Goal: Transaction & Acquisition: Purchase product/service

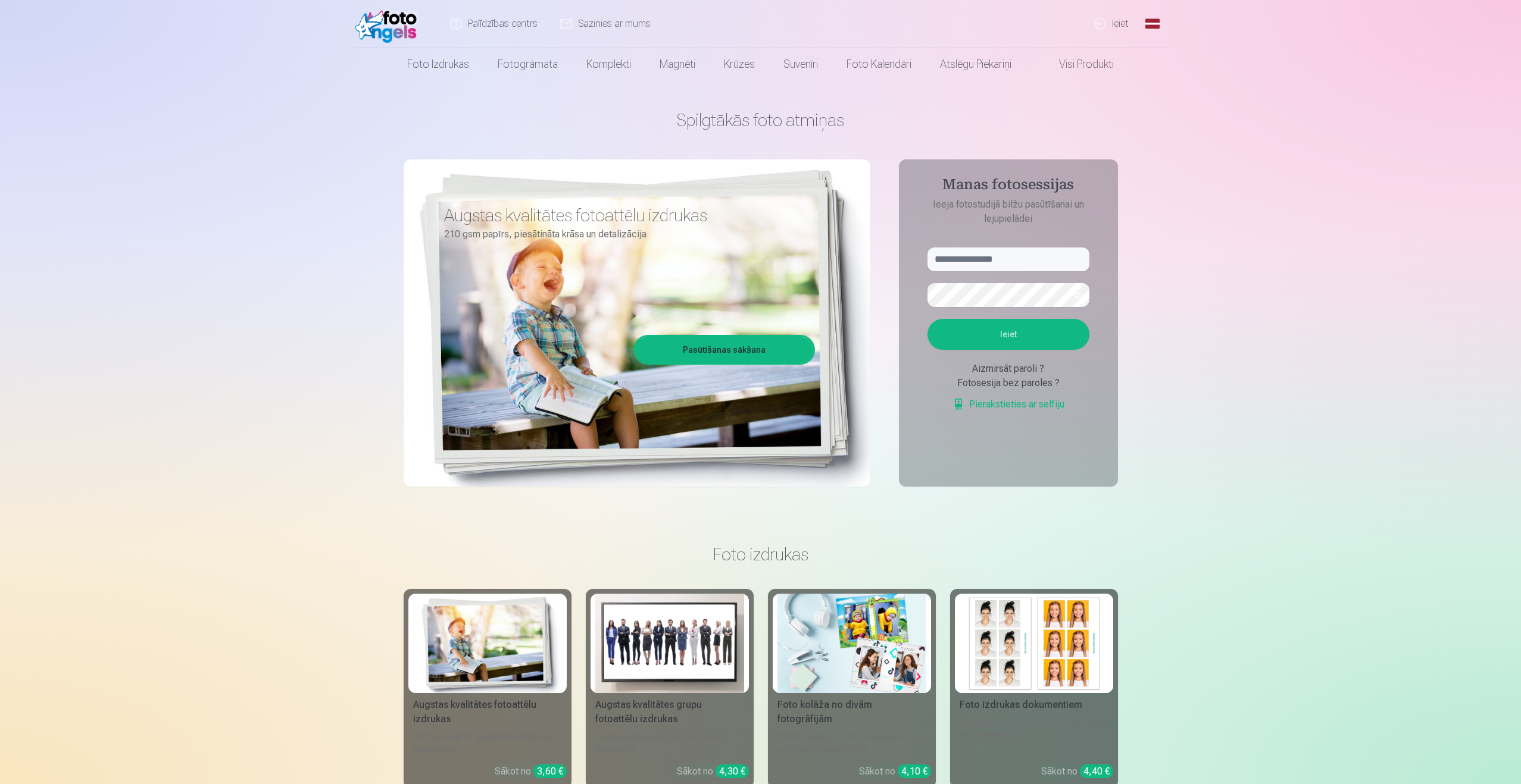
click at [1115, 30] on link "Ieiet" at bounding box center [1112, 24] width 57 height 48
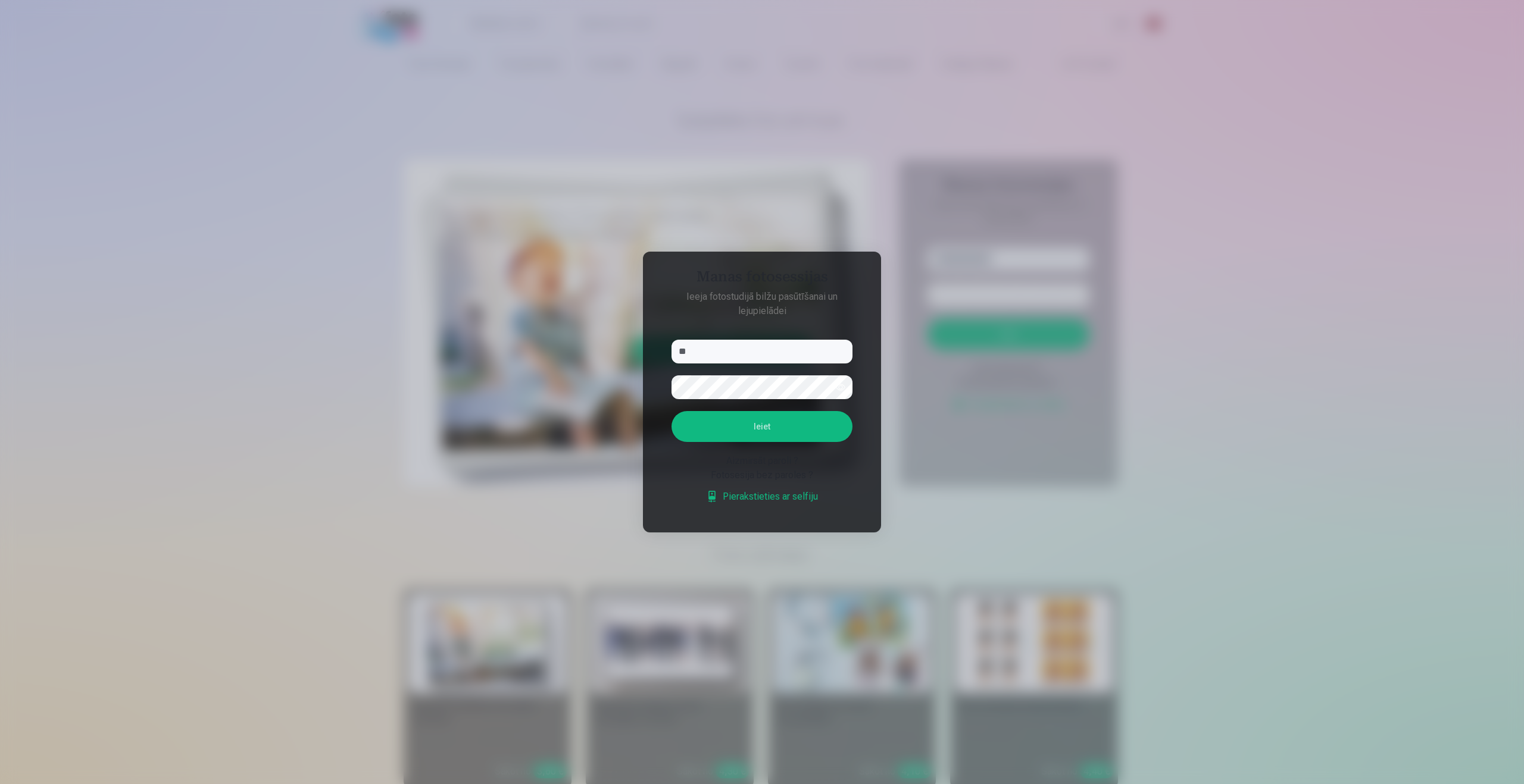
type input "*"
type input "******"
type input "**********"
click at [824, 435] on button "Ieiet" at bounding box center [762, 426] width 181 height 31
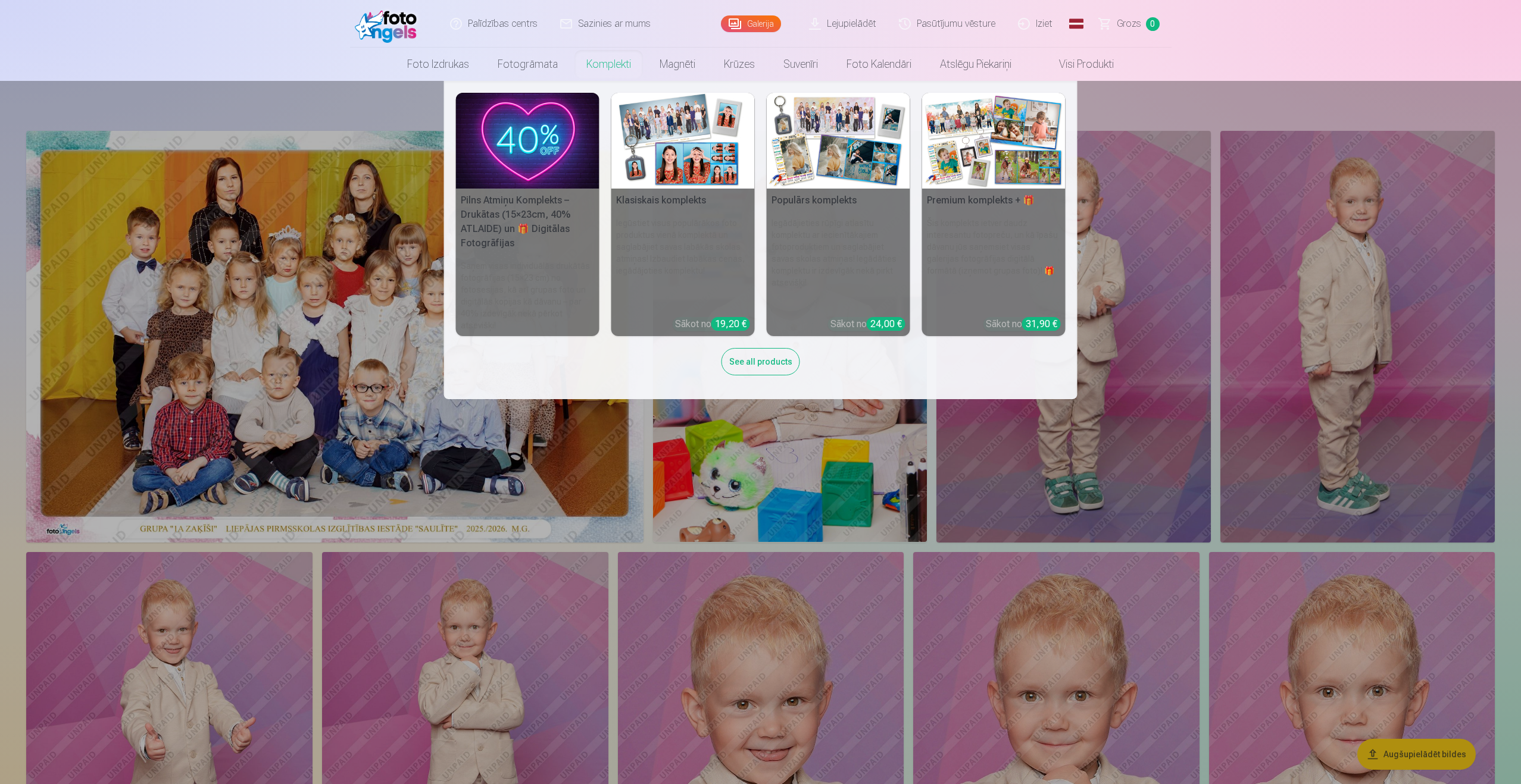
click at [592, 66] on link "Komplekti" at bounding box center [608, 64] width 73 height 33
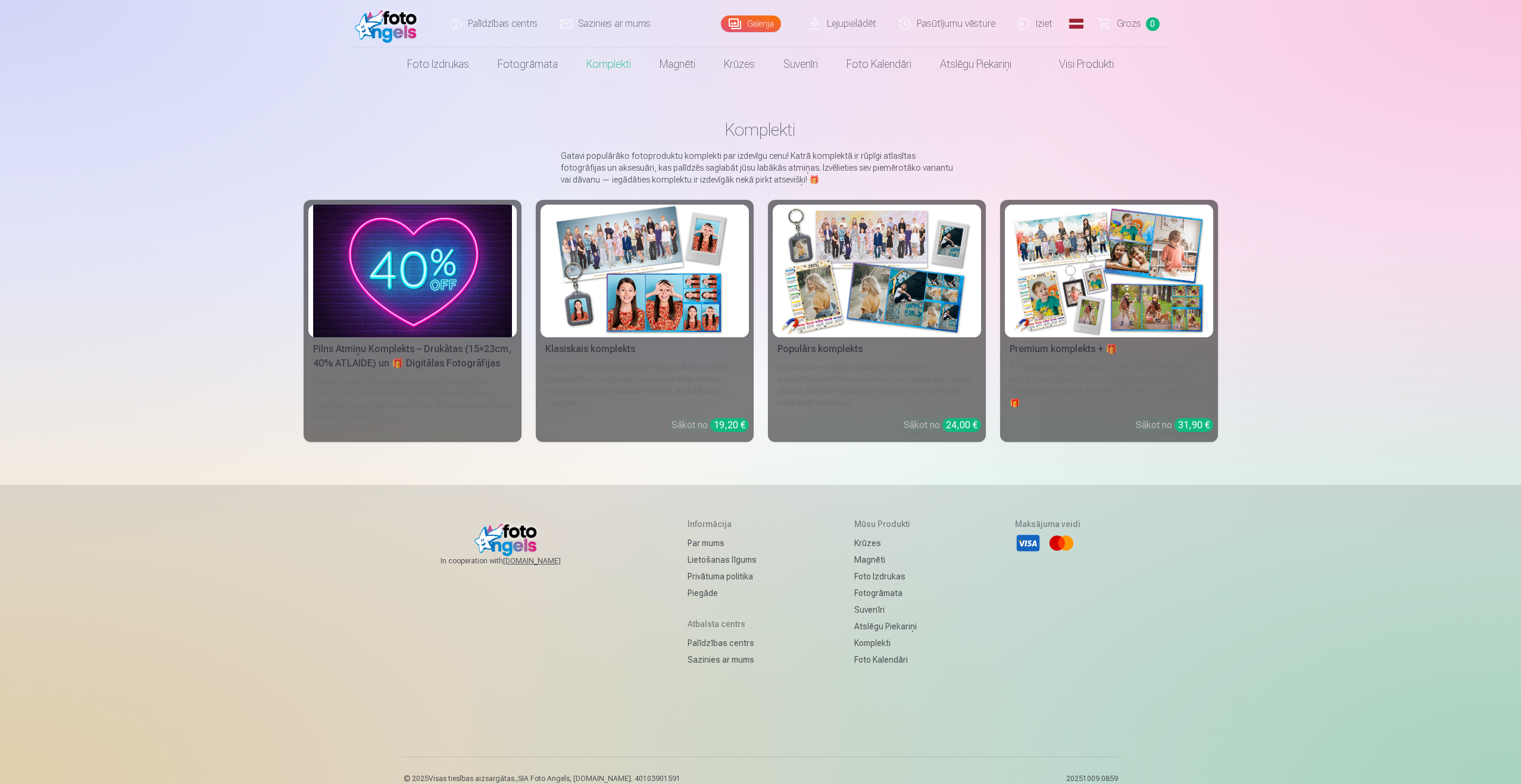
click at [1175, 302] on img at bounding box center [1109, 271] width 199 height 133
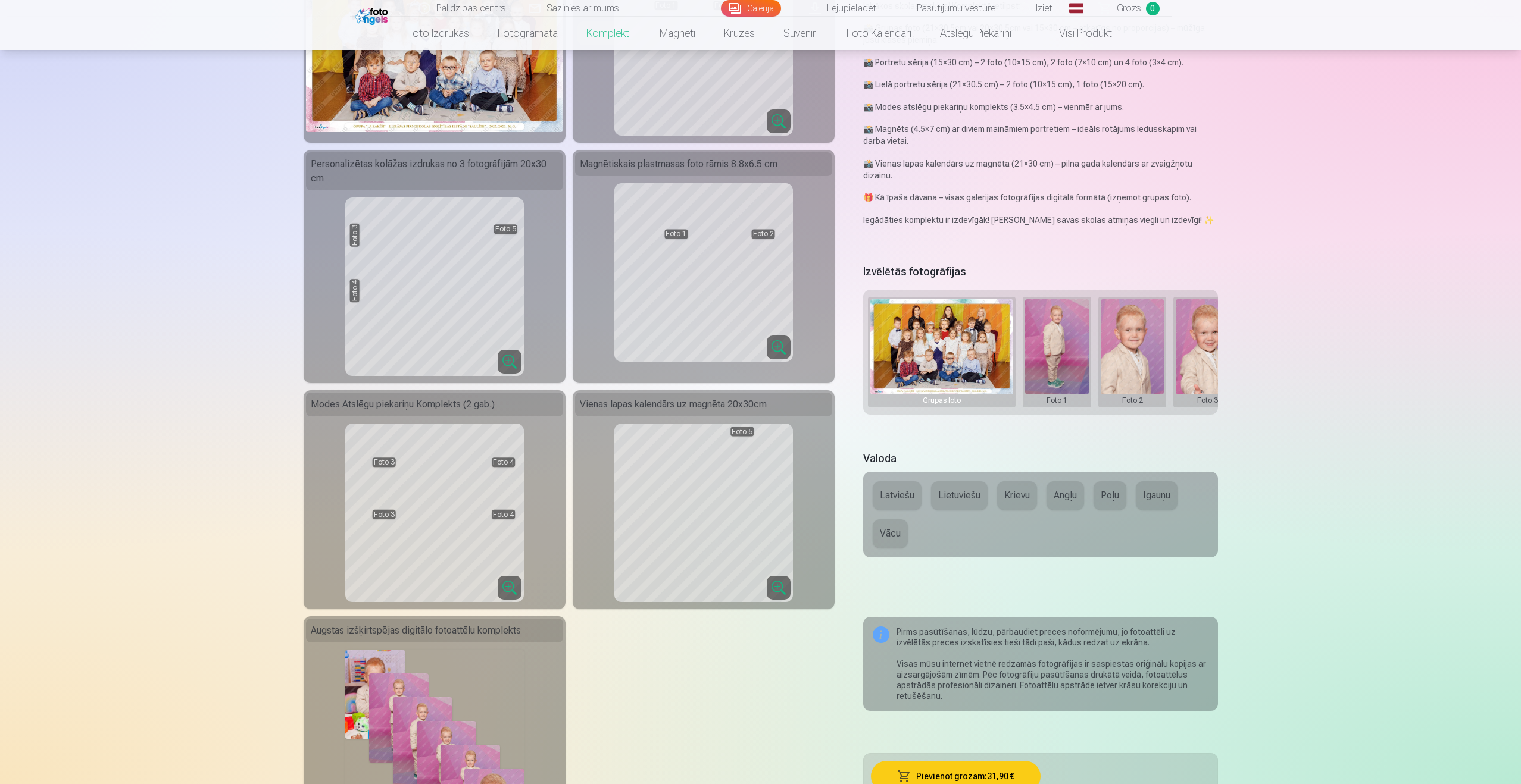
scroll to position [124, 0]
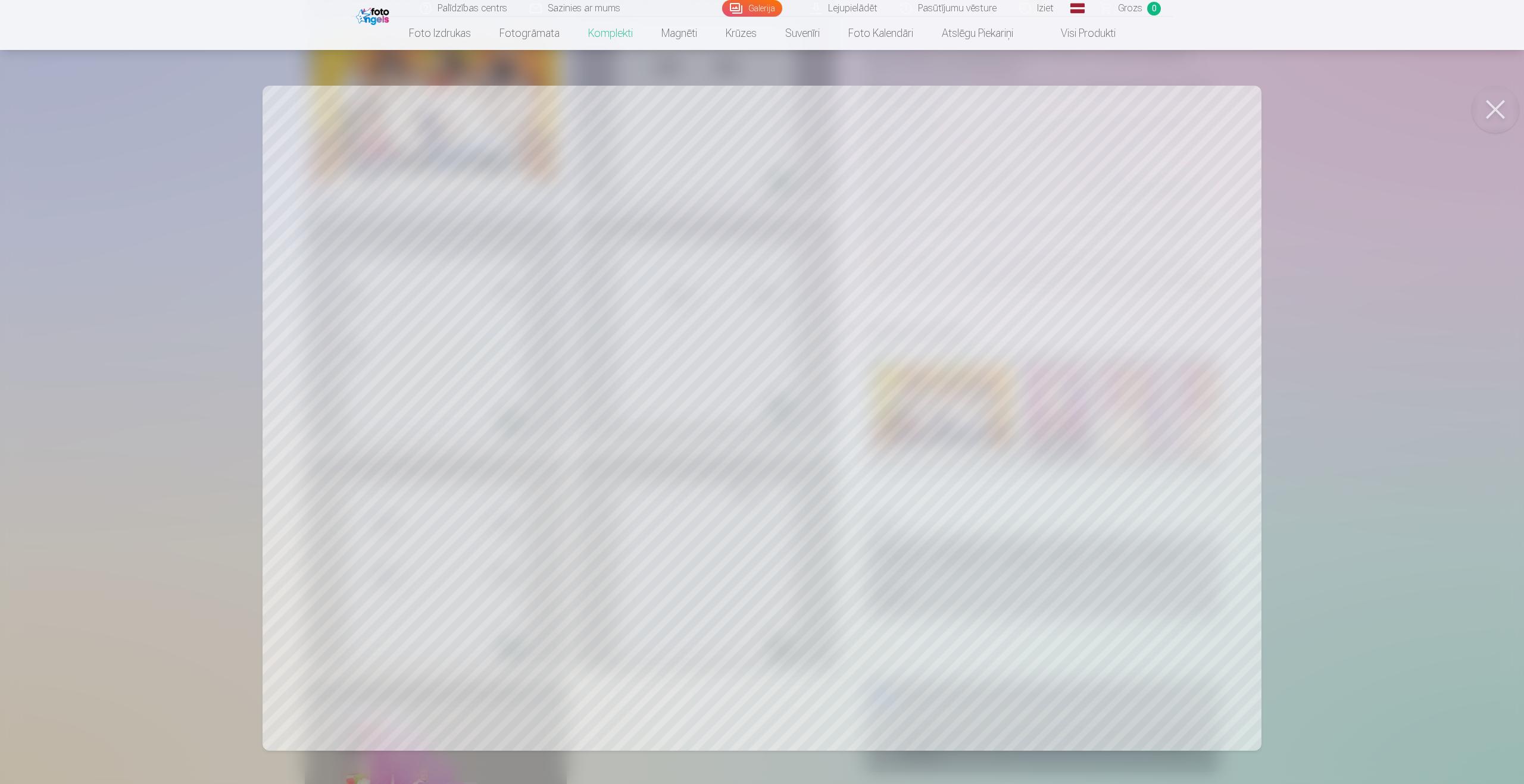
click at [1517, 188] on div at bounding box center [762, 392] width 1524 height 784
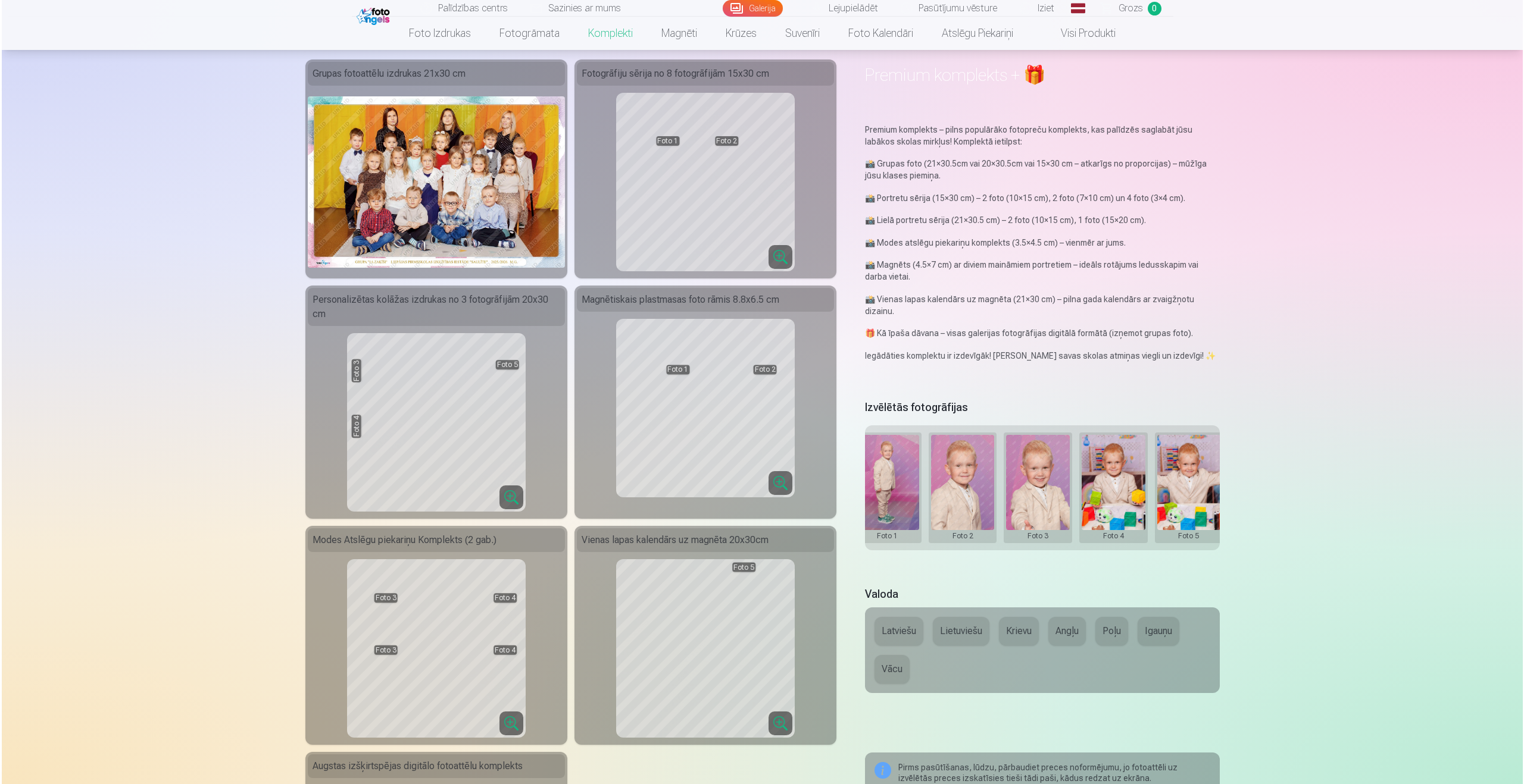
scroll to position [0, 166]
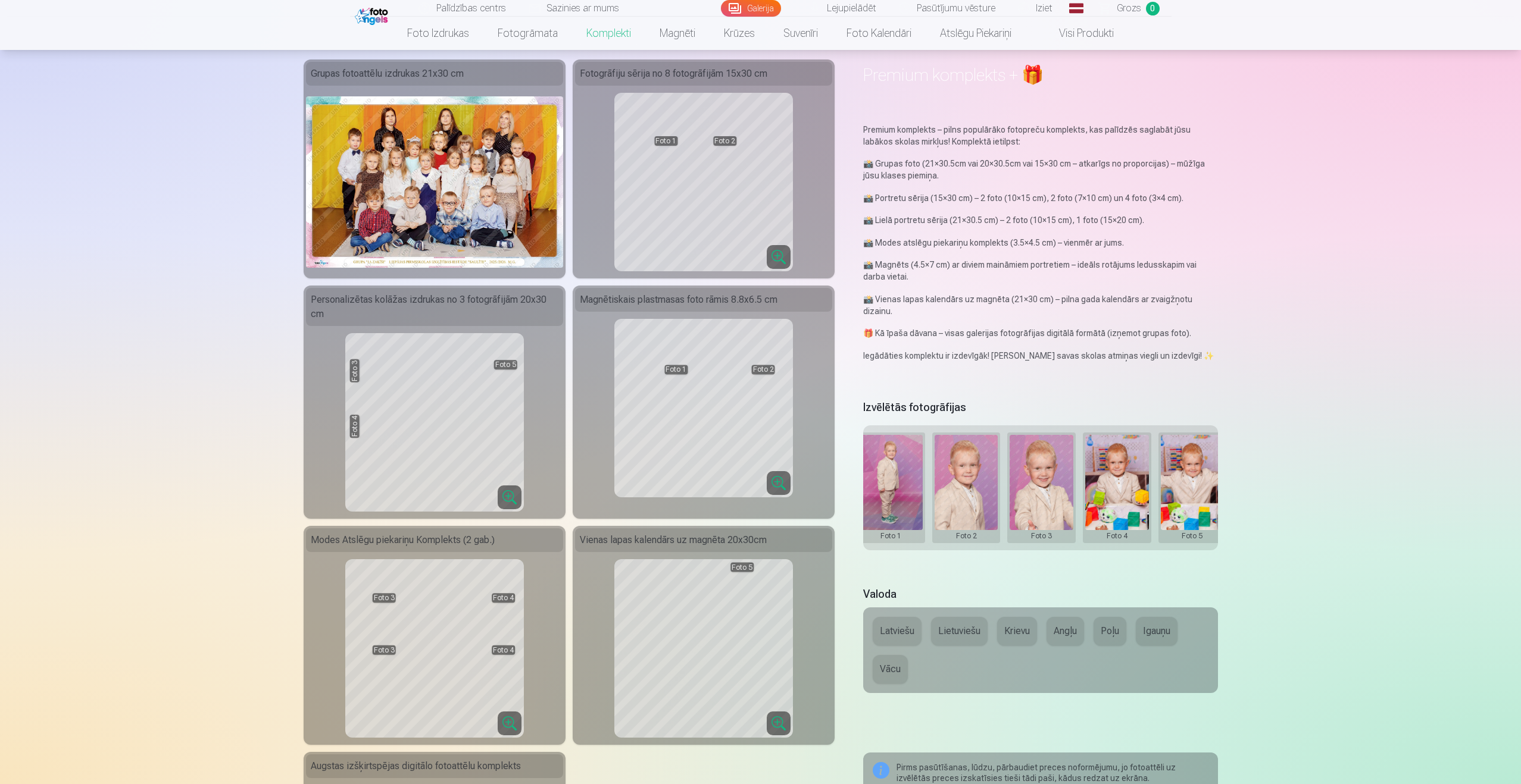
click at [898, 456] on button at bounding box center [890, 487] width 64 height 106
click at [897, 481] on button "Nomainiet foto" at bounding box center [890, 479] width 97 height 33
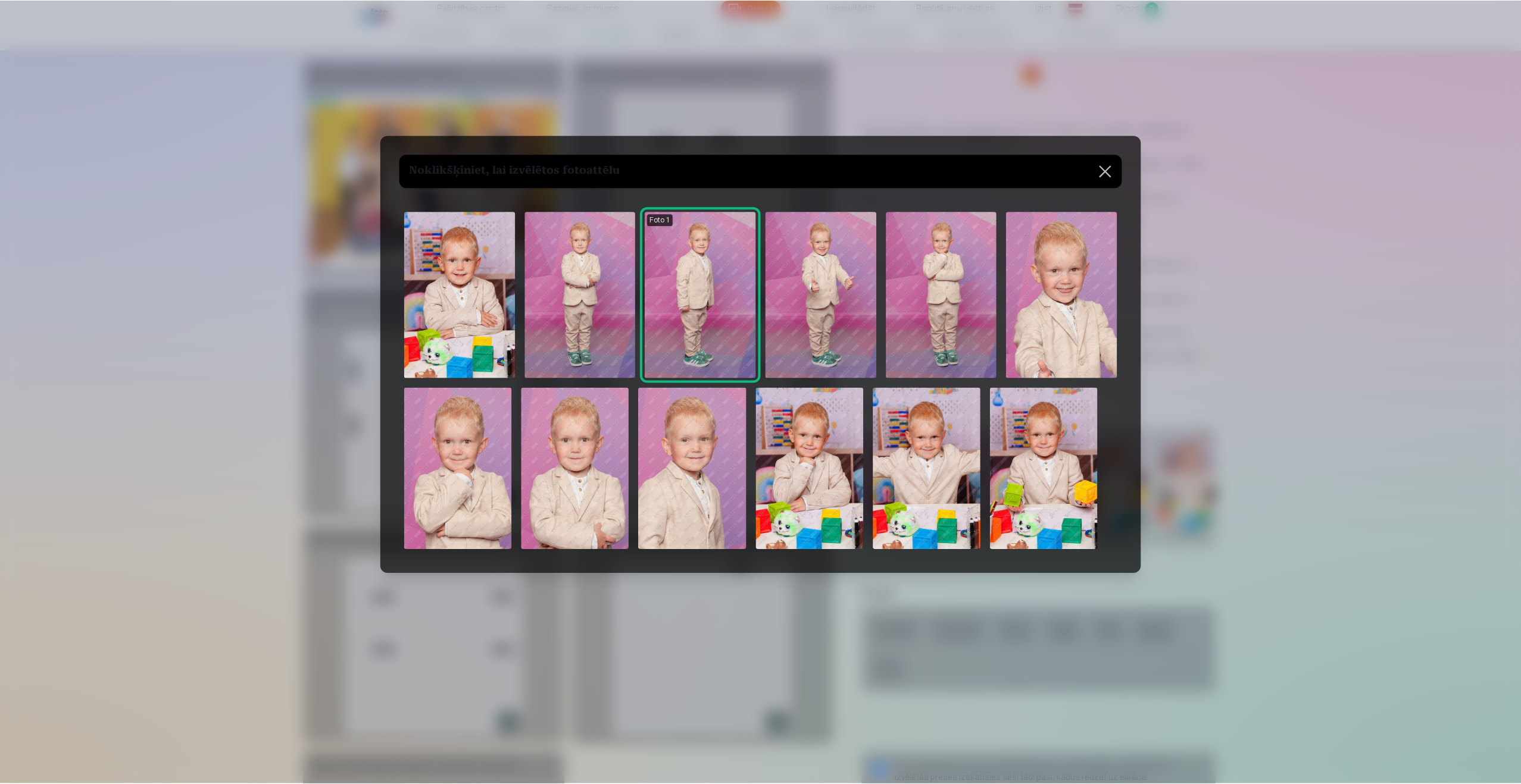
scroll to position [81, 0]
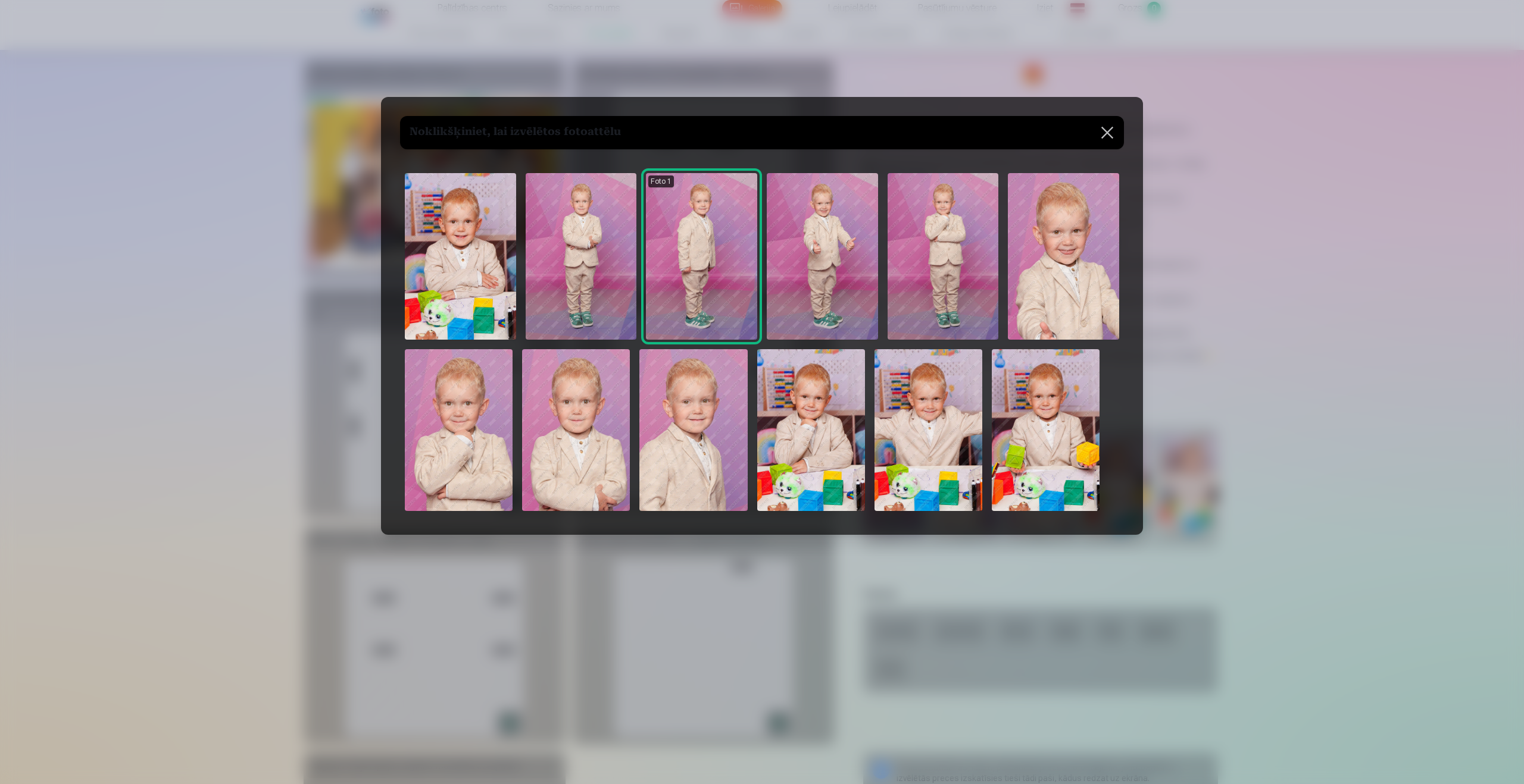
click at [857, 310] on img at bounding box center [822, 256] width 111 height 167
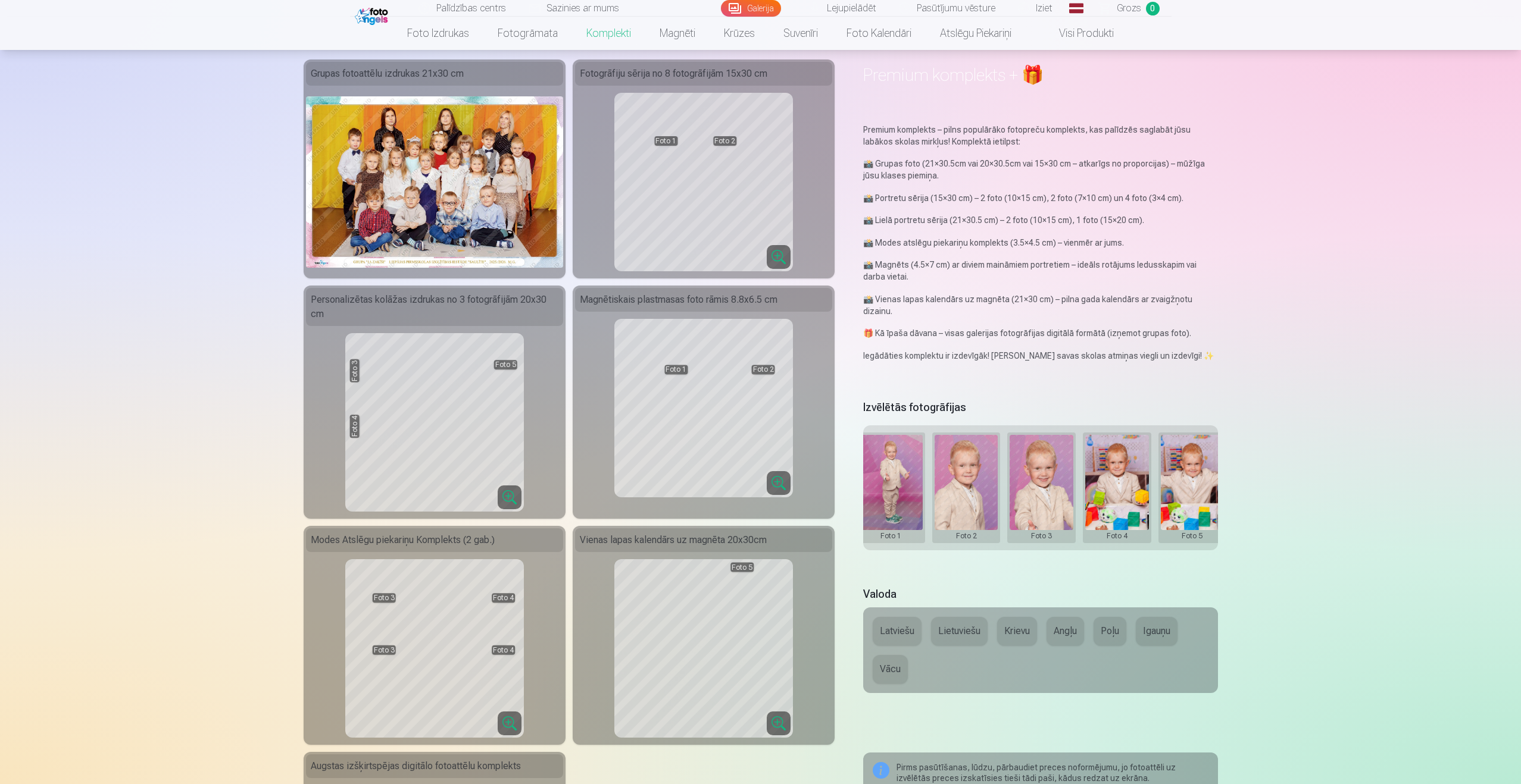
click at [973, 474] on button at bounding box center [966, 487] width 64 height 106
click at [966, 479] on button "Nomainiet foto" at bounding box center [966, 479] width 97 height 33
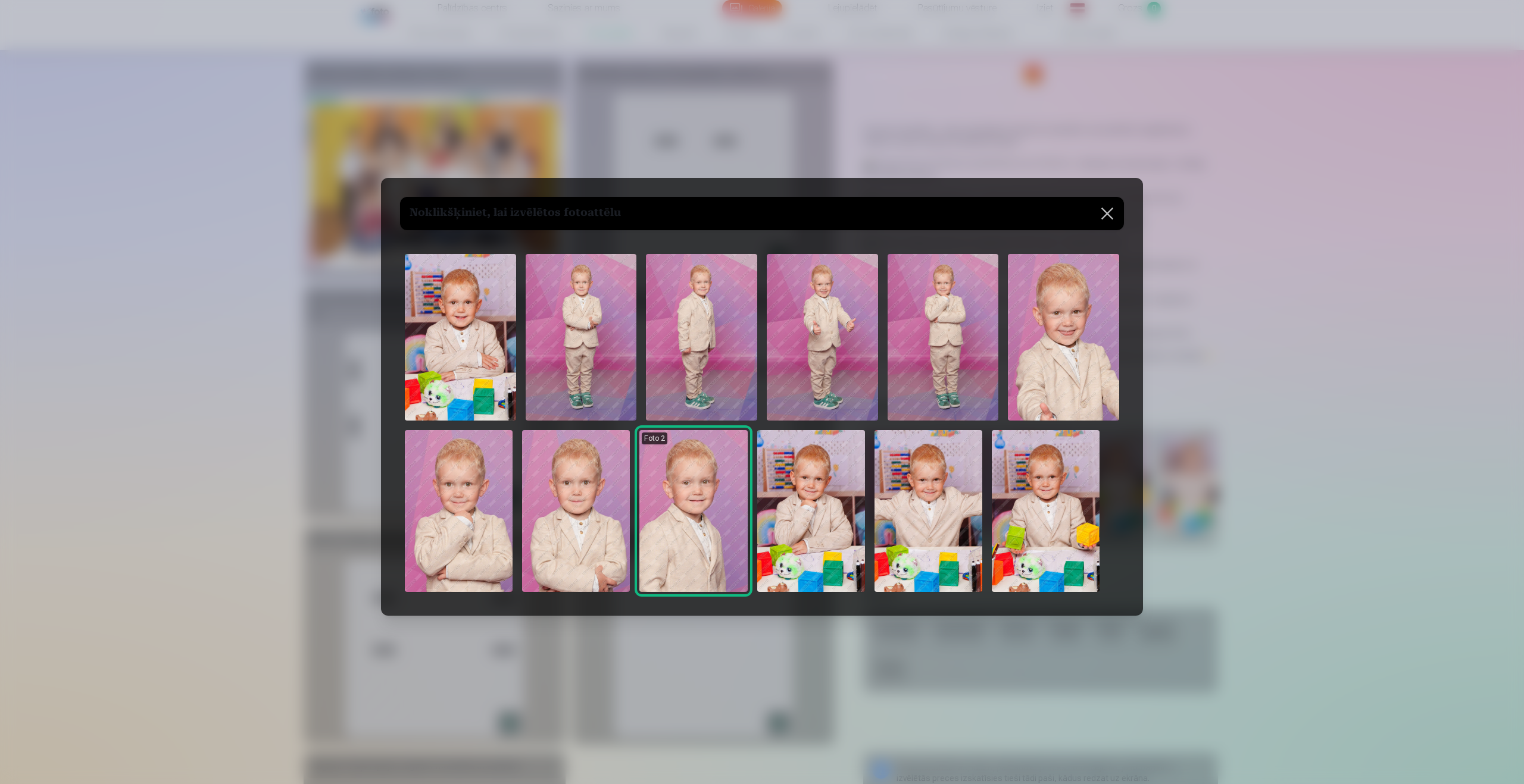
click at [1055, 339] on img at bounding box center [1063, 337] width 111 height 167
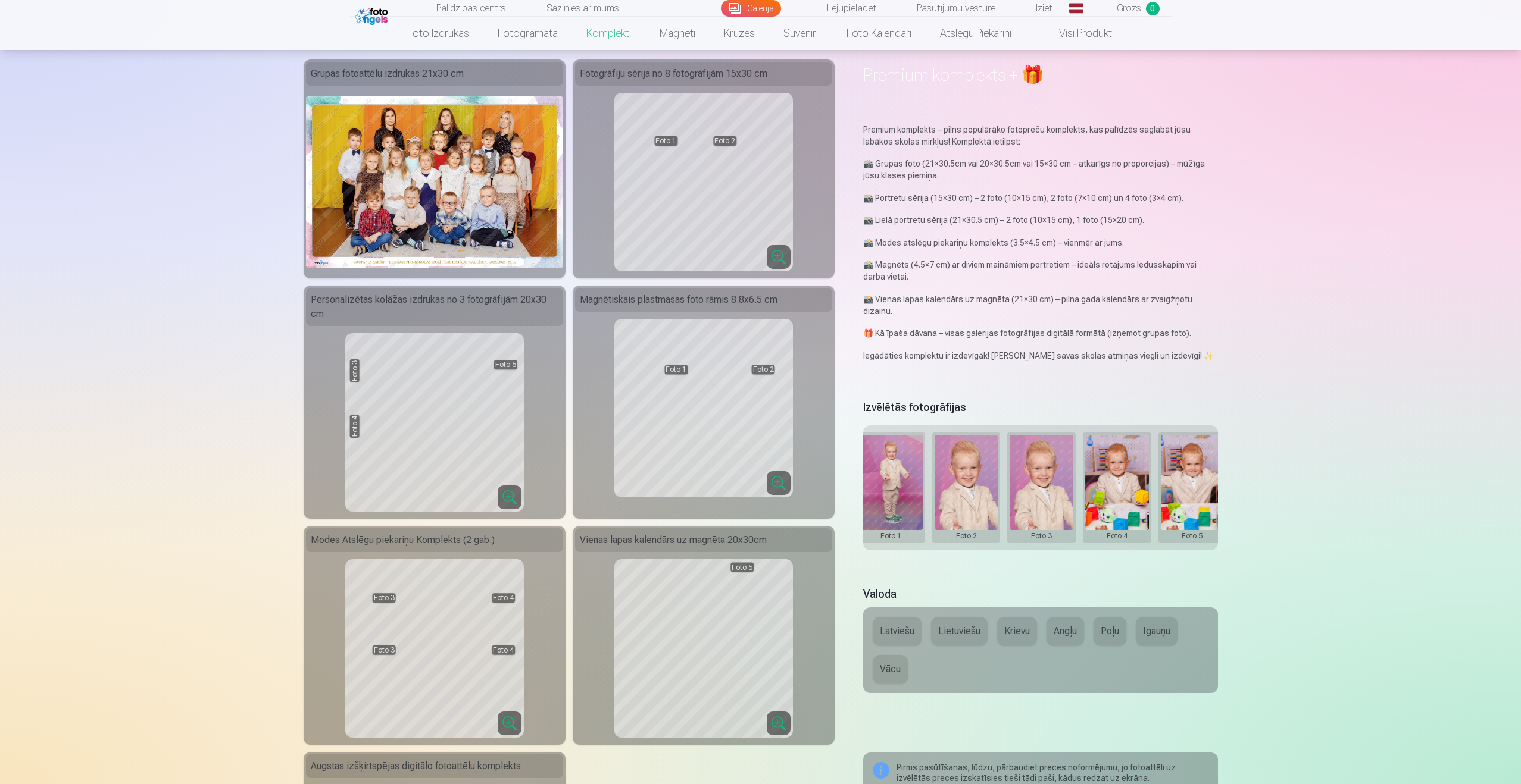
click at [1042, 467] on button at bounding box center [1041, 487] width 64 height 106
click at [1041, 482] on button "Nomainiet foto" at bounding box center [1041, 479] width 97 height 33
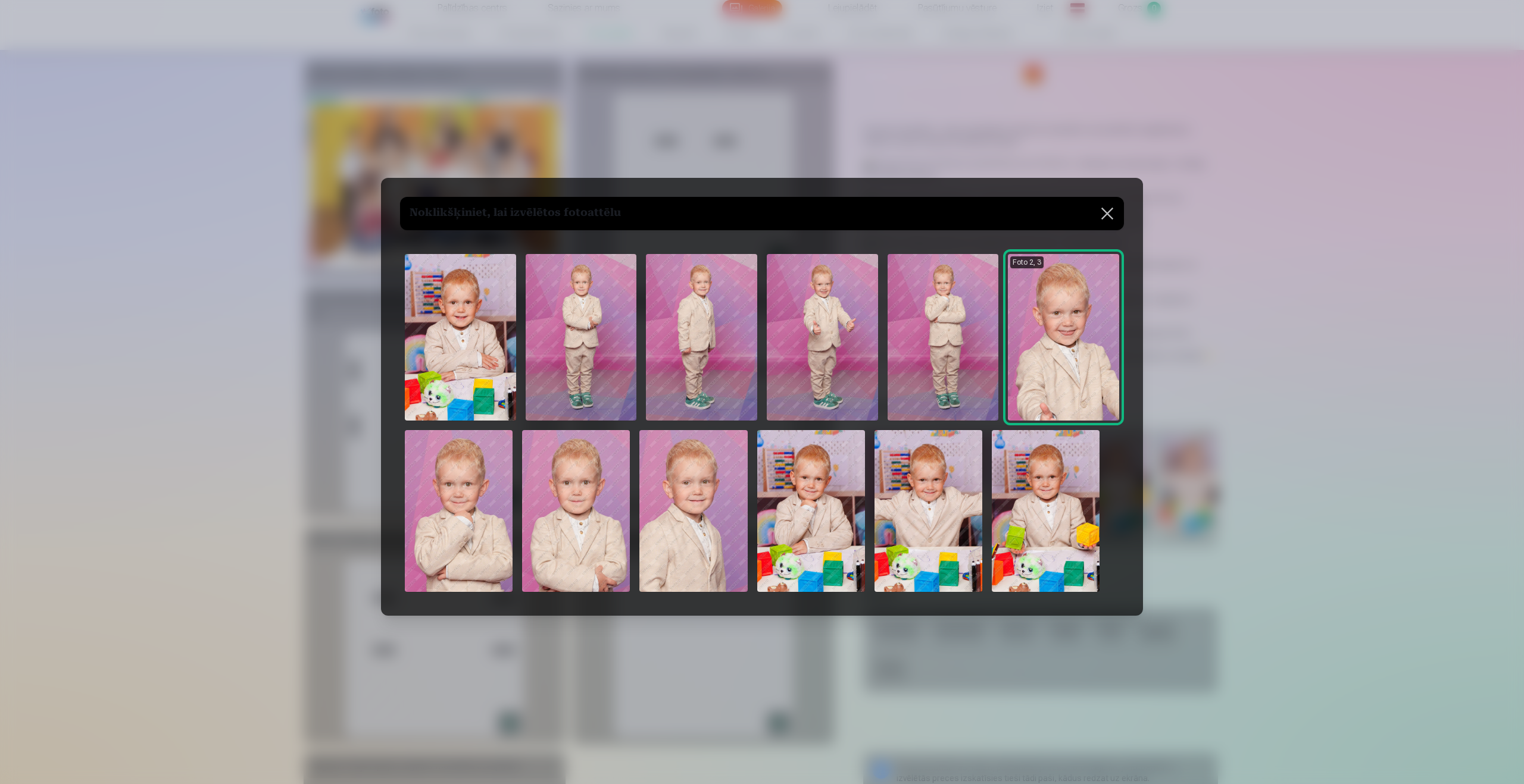
click at [964, 487] on img at bounding box center [928, 511] width 108 height 162
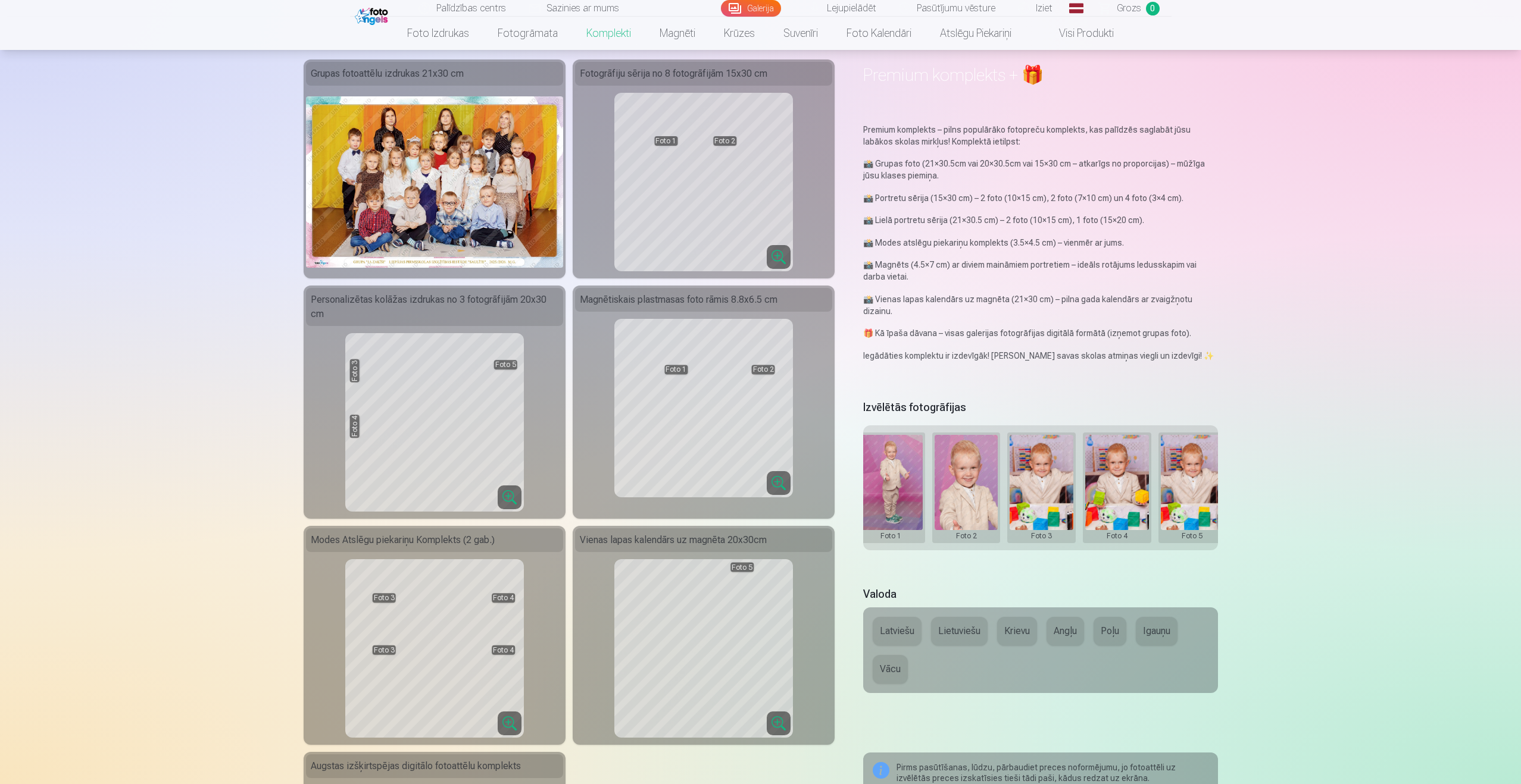
scroll to position [76, 0]
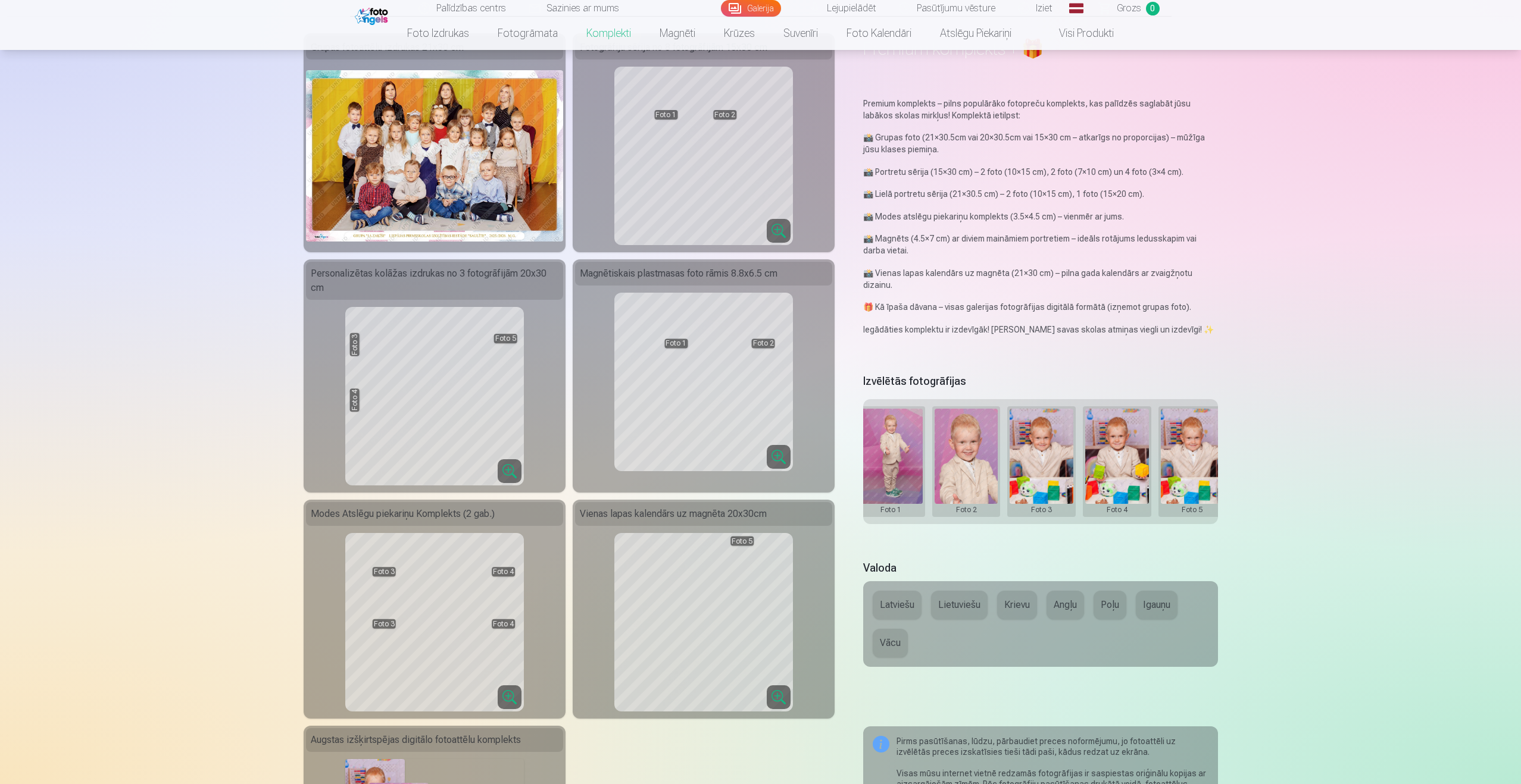
click at [891, 497] on button at bounding box center [890, 461] width 64 height 106
click at [909, 450] on button "Nomainiet foto" at bounding box center [890, 453] width 97 height 33
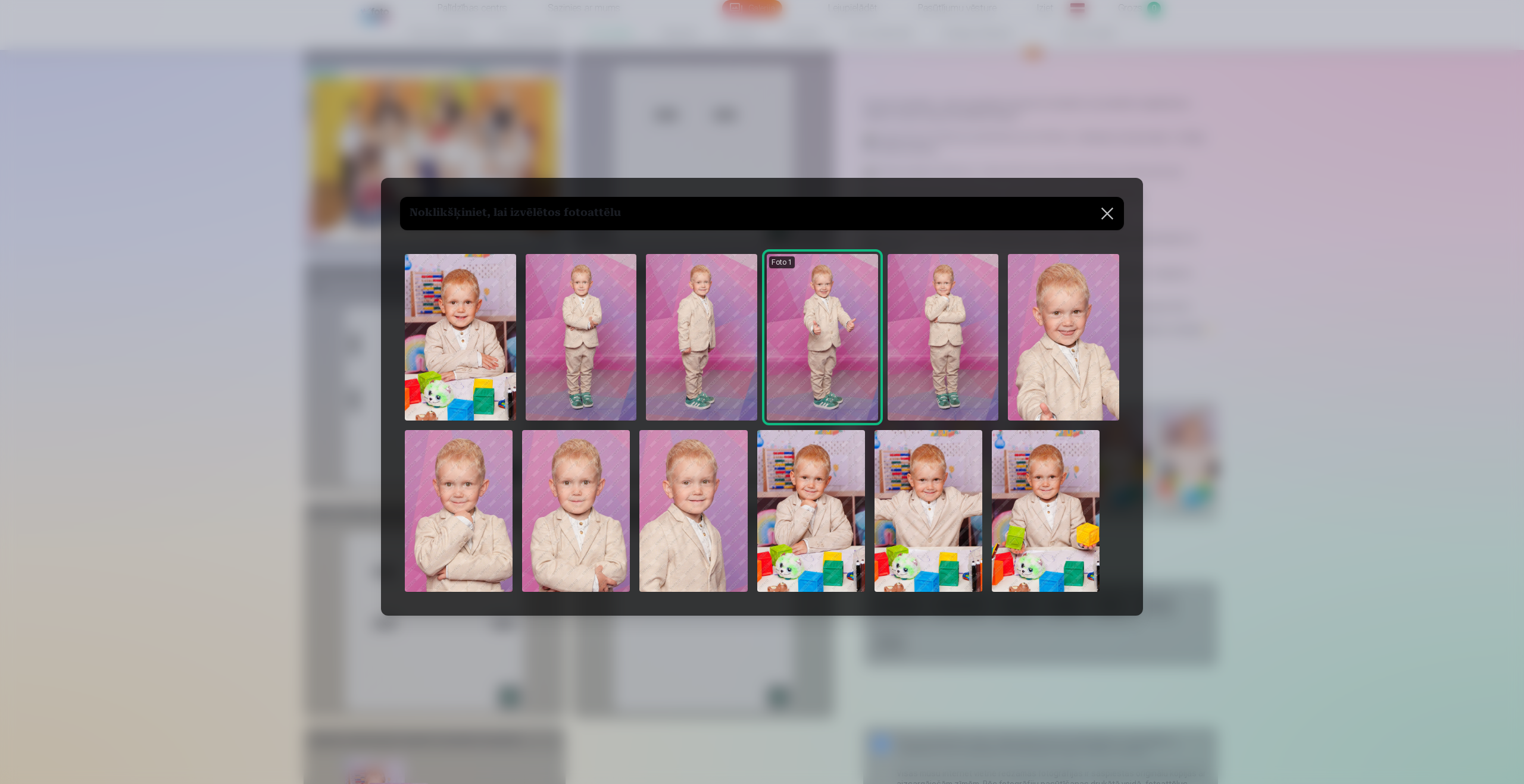
click at [480, 347] on img at bounding box center [460, 337] width 111 height 167
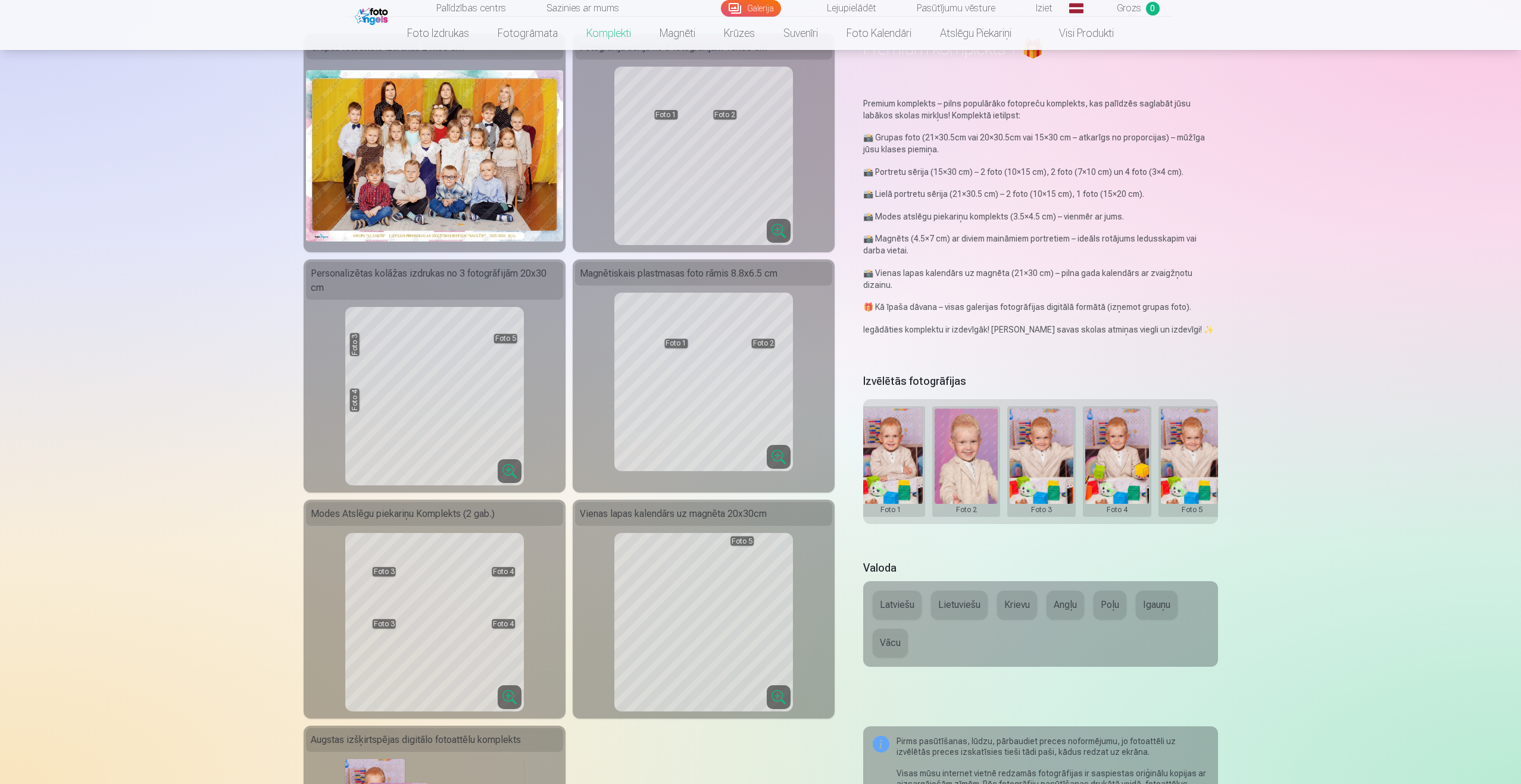
click at [971, 422] on button at bounding box center [966, 461] width 64 height 106
click at [968, 445] on button "Nomainiet foto" at bounding box center [966, 453] width 97 height 33
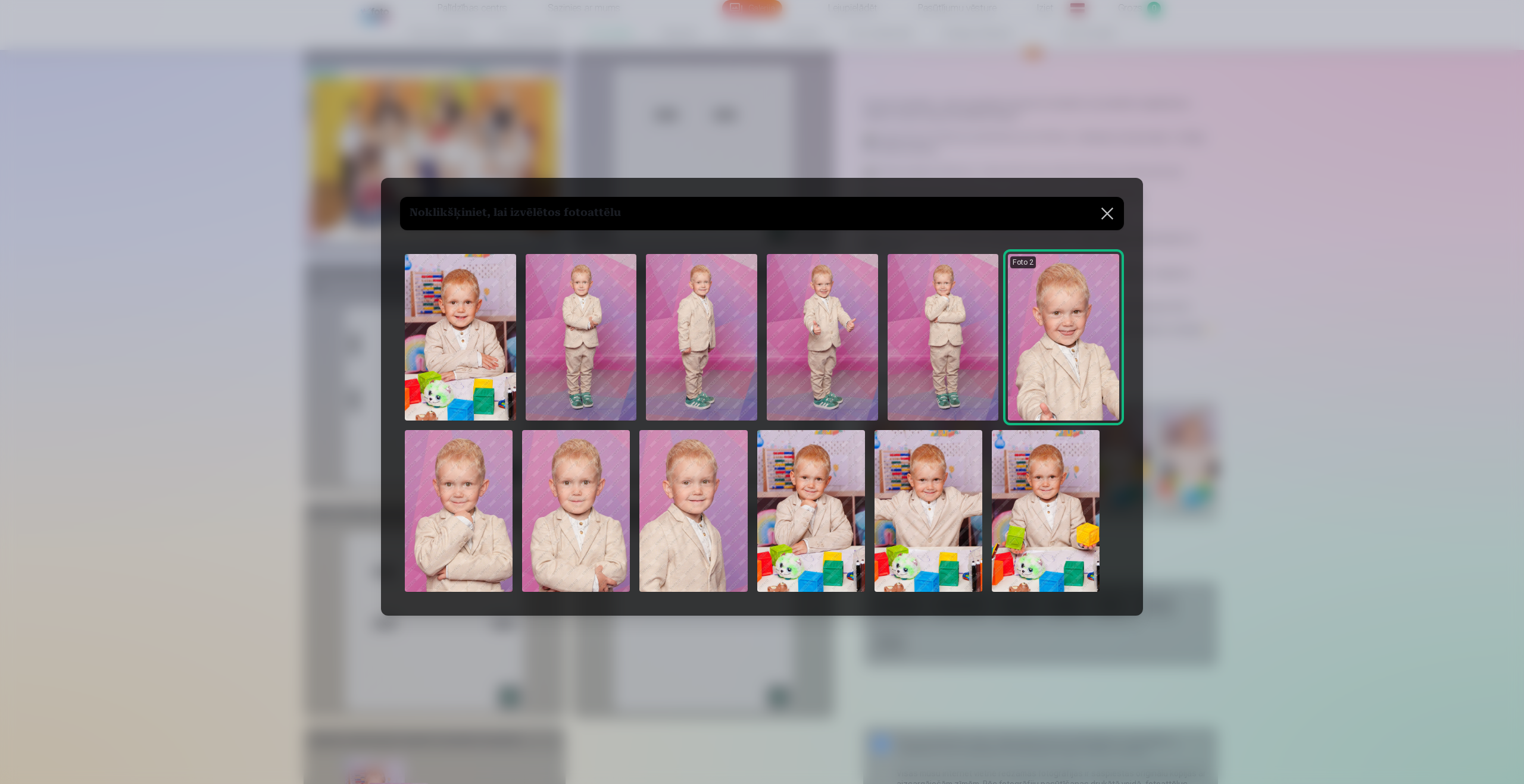
click at [832, 324] on img at bounding box center [822, 337] width 111 height 167
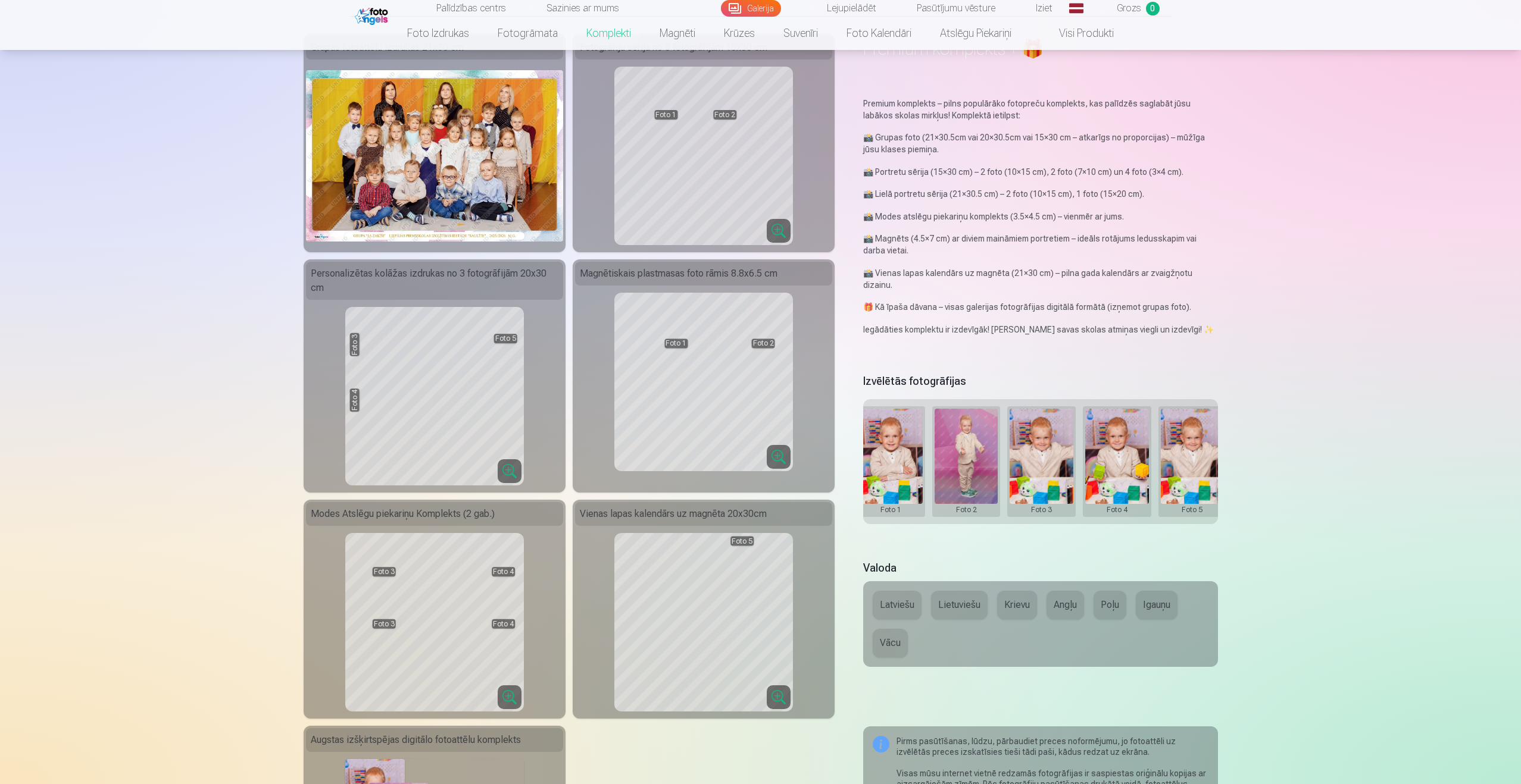
click at [1034, 437] on button at bounding box center [1041, 461] width 64 height 106
click at [1032, 460] on button "Nomainiet foto" at bounding box center [1041, 453] width 97 height 33
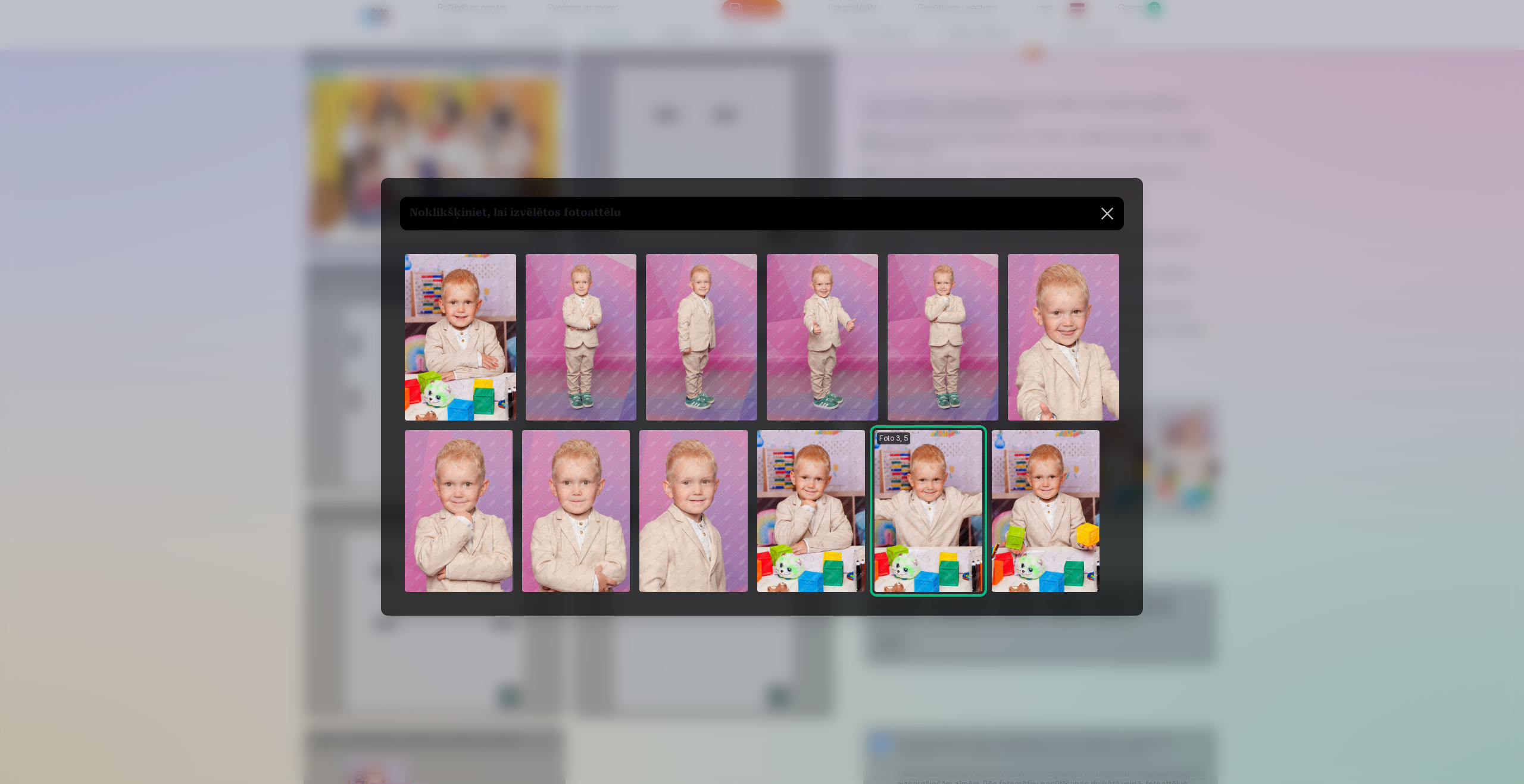
click at [489, 500] on img at bounding box center [458, 511] width 108 height 162
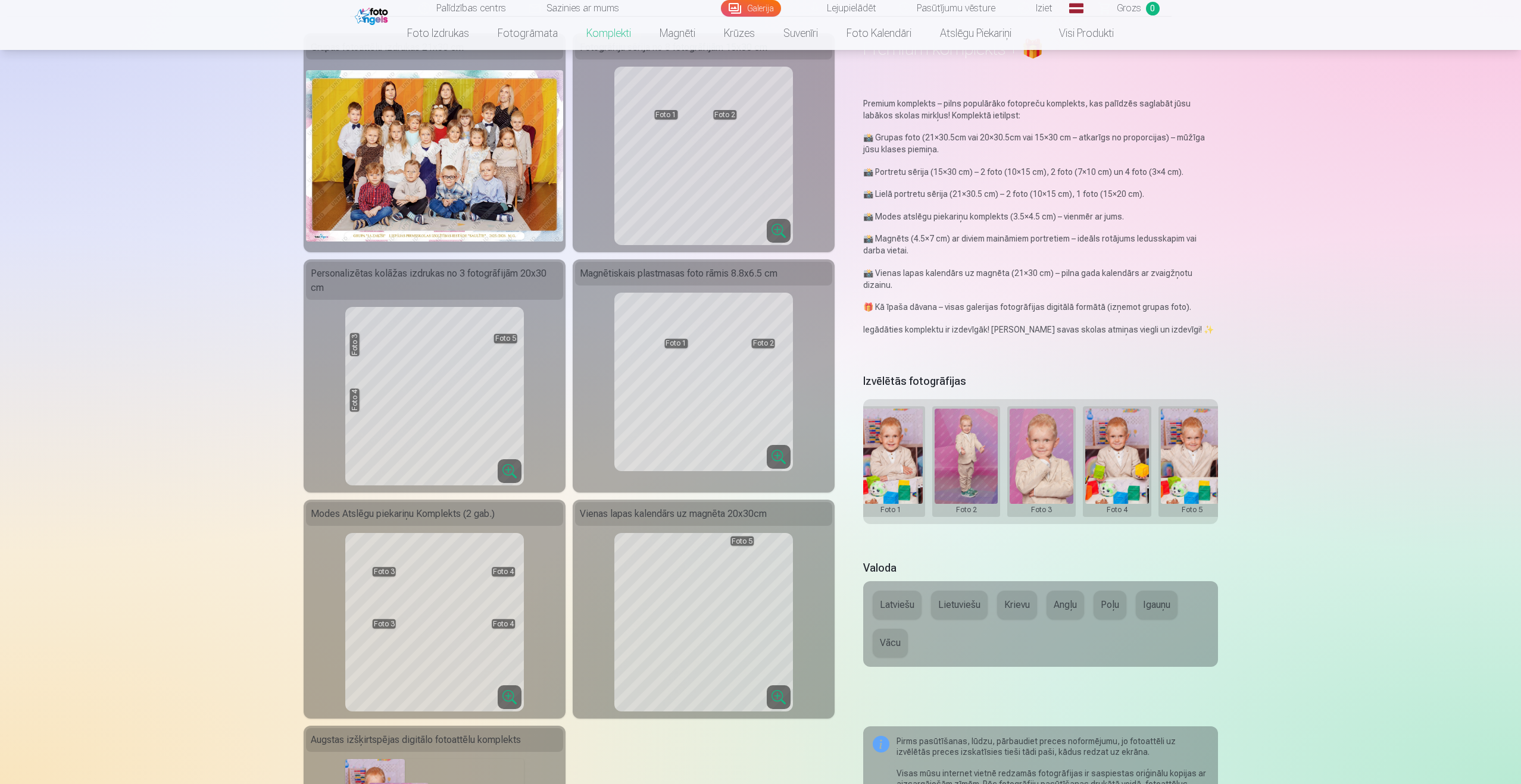
click at [1107, 449] on button at bounding box center [1117, 461] width 64 height 106
click at [1107, 440] on button "Nomainiet foto" at bounding box center [1116, 453] width 97 height 33
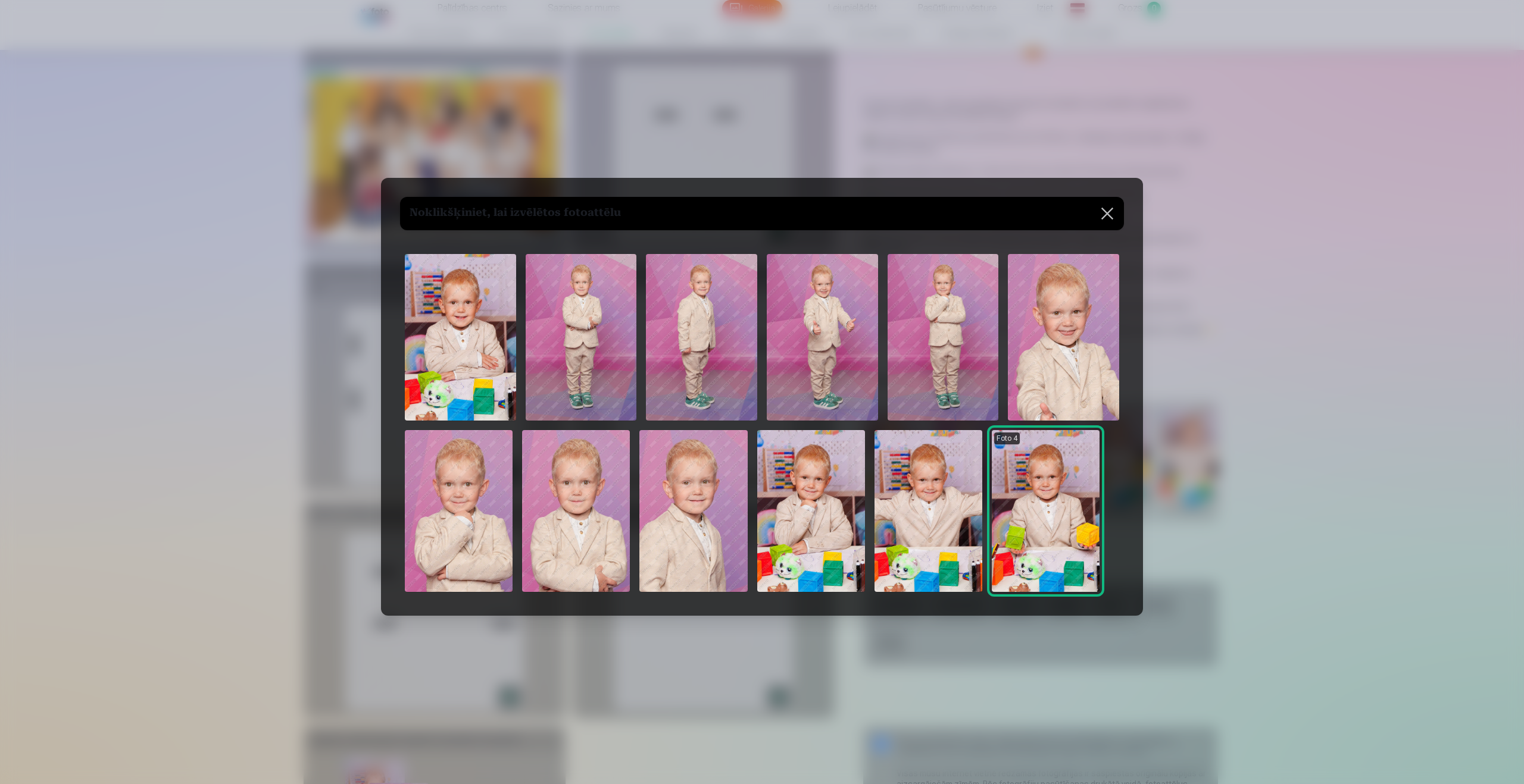
click at [960, 508] on img at bounding box center [928, 511] width 108 height 162
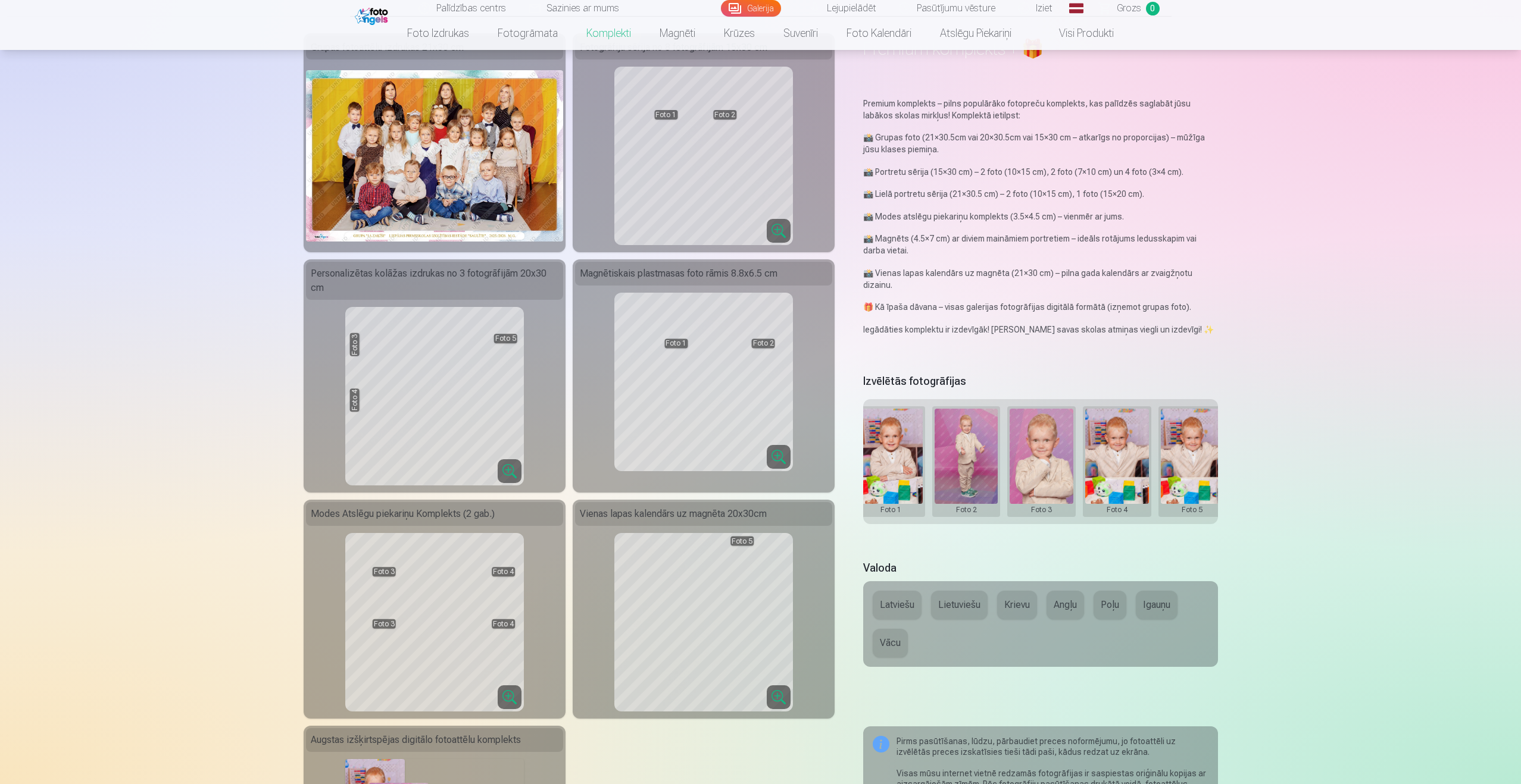
click at [1197, 428] on button at bounding box center [1192, 461] width 64 height 106
click at [1192, 450] on button "Nomainiet foto" at bounding box center [1192, 453] width 97 height 33
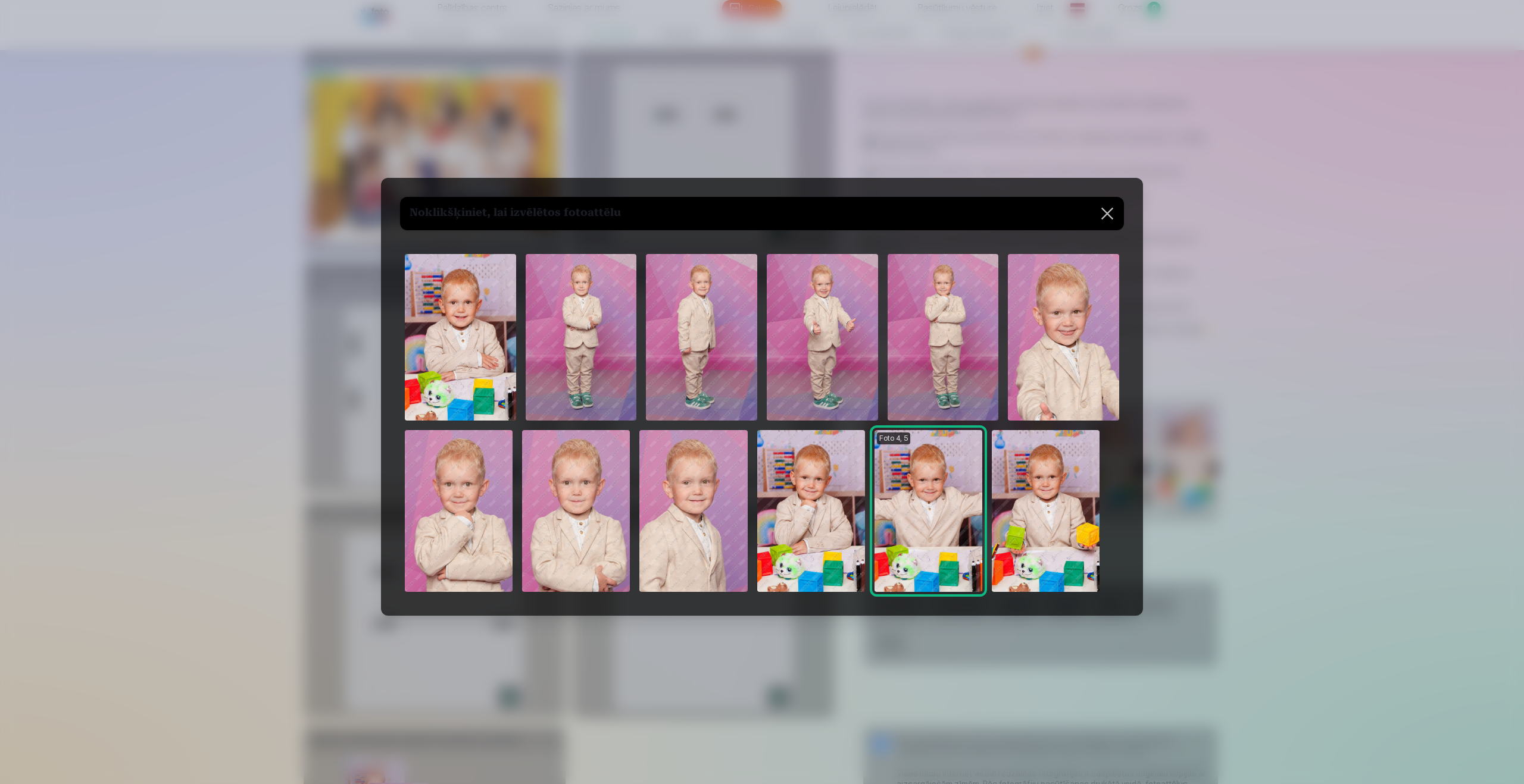
click at [1088, 500] on img at bounding box center [1045, 511] width 108 height 162
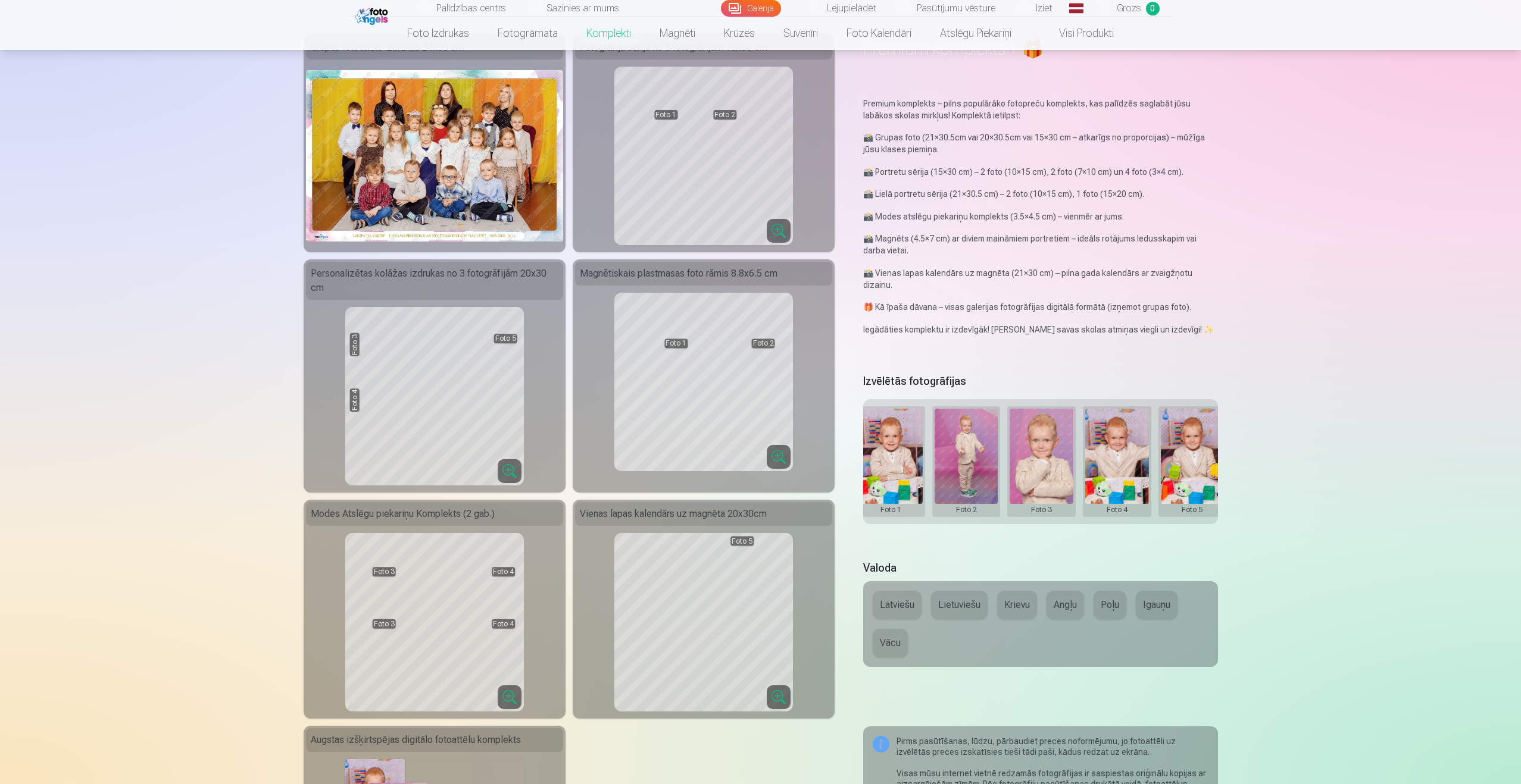
click at [905, 457] on button at bounding box center [890, 461] width 64 height 106
click at [901, 453] on button "Nomainiet foto" at bounding box center [890, 453] width 97 height 33
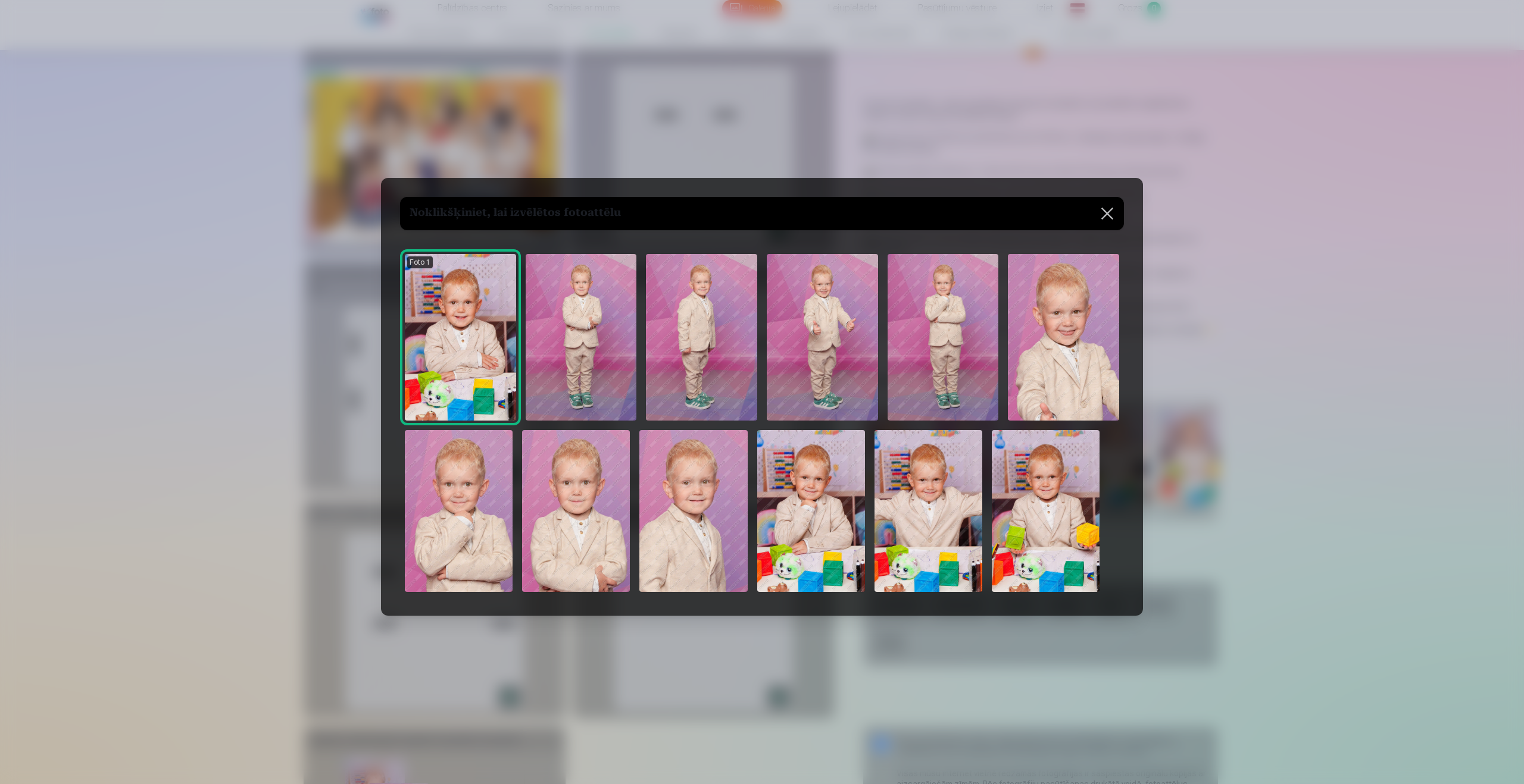
click at [471, 531] on img at bounding box center [458, 511] width 108 height 162
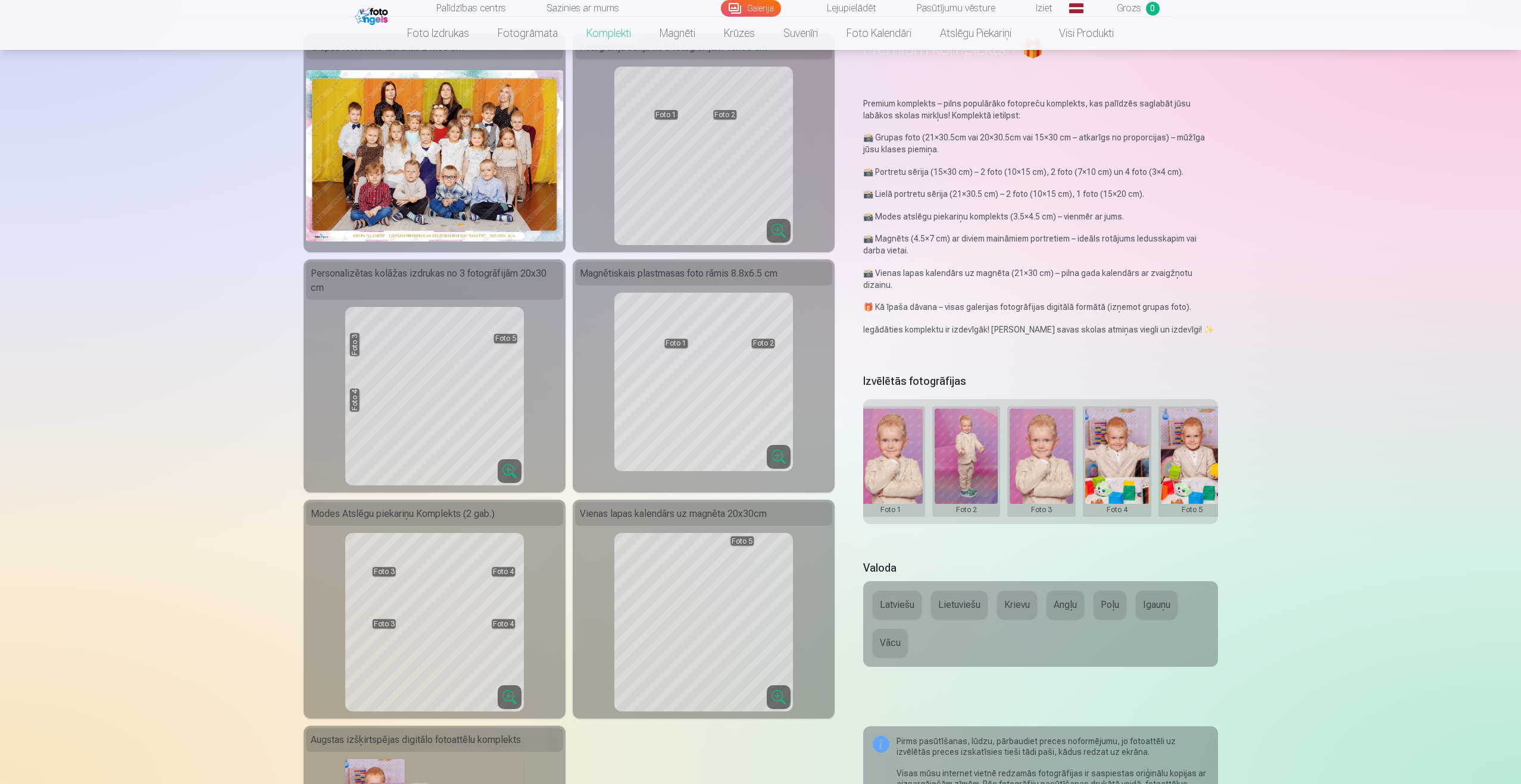
click at [959, 438] on button at bounding box center [966, 461] width 64 height 106
click at [975, 443] on button "Nomainiet foto" at bounding box center [966, 453] width 97 height 33
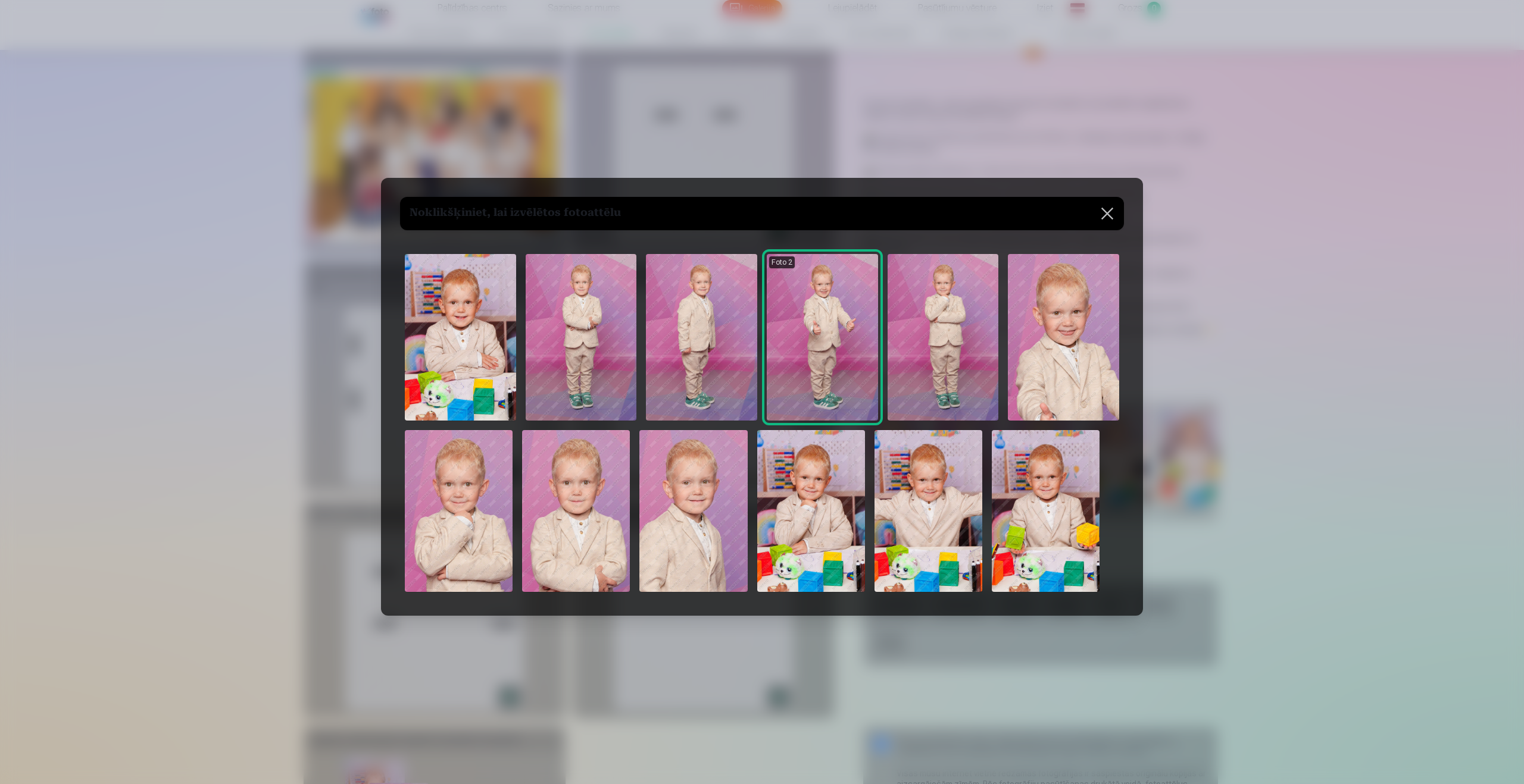
click at [824, 507] on img at bounding box center [810, 511] width 108 height 162
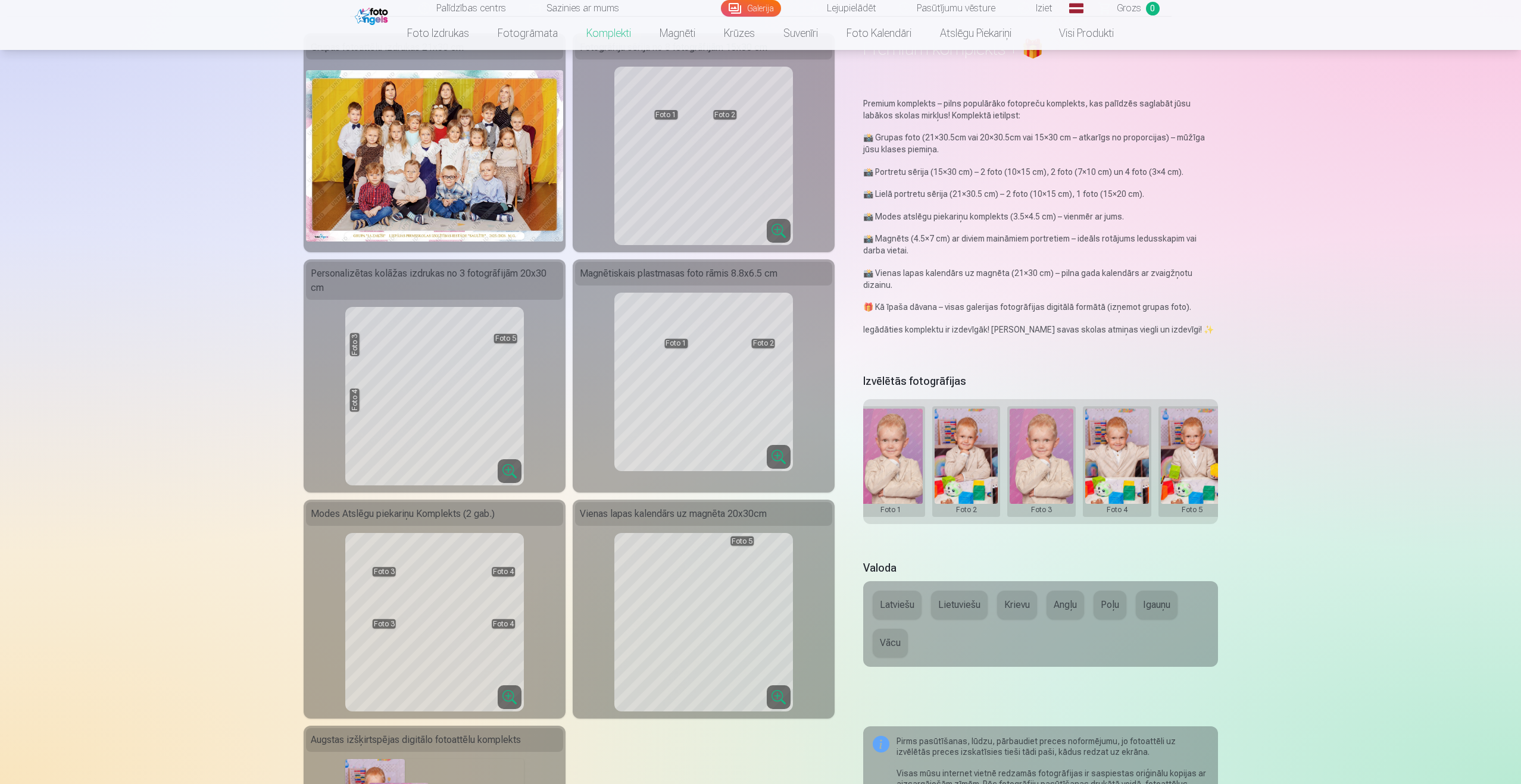
click at [970, 443] on button at bounding box center [966, 461] width 64 height 106
click at [966, 458] on button "Nomainiet foto" at bounding box center [966, 453] width 97 height 33
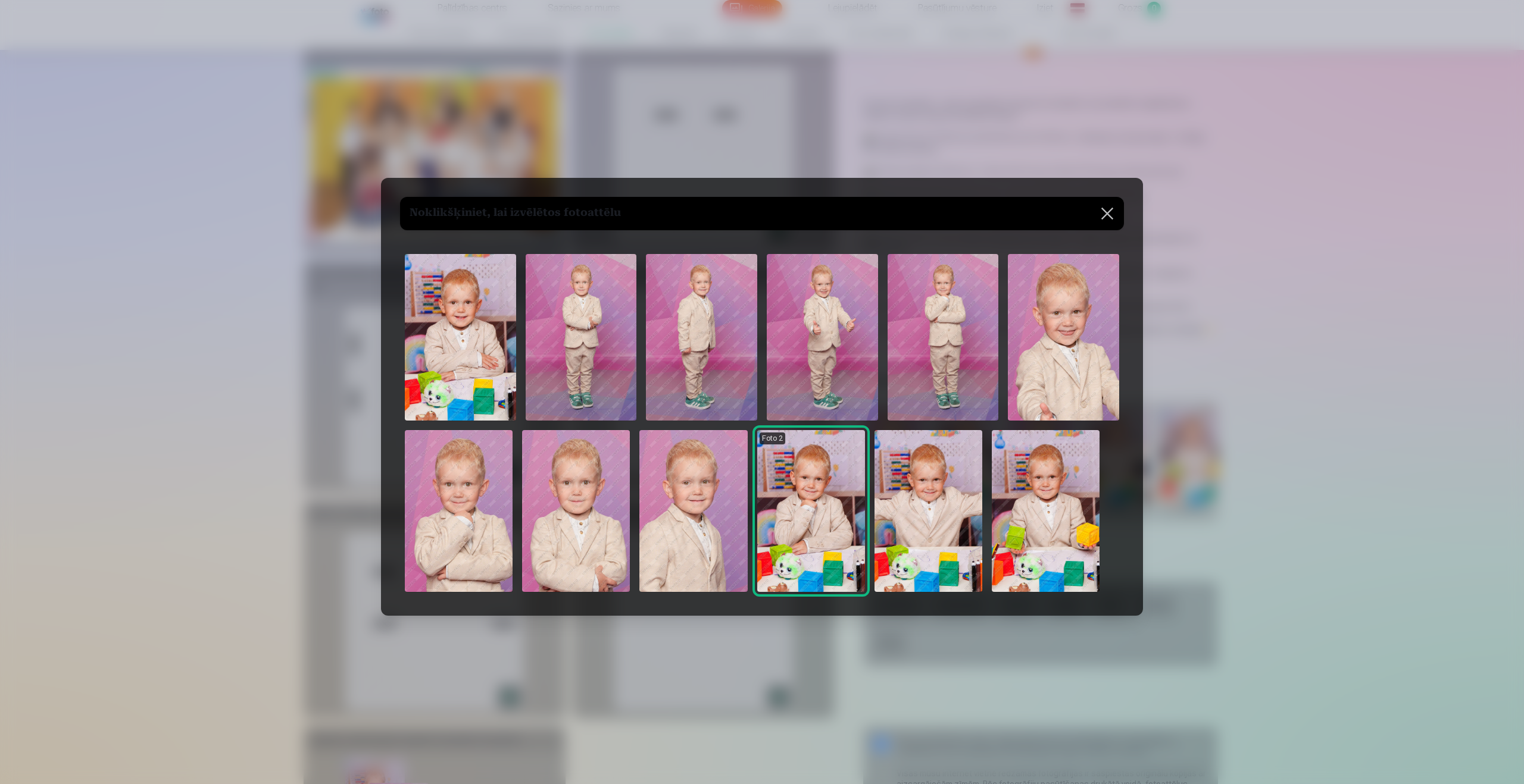
click at [495, 351] on img at bounding box center [460, 337] width 111 height 167
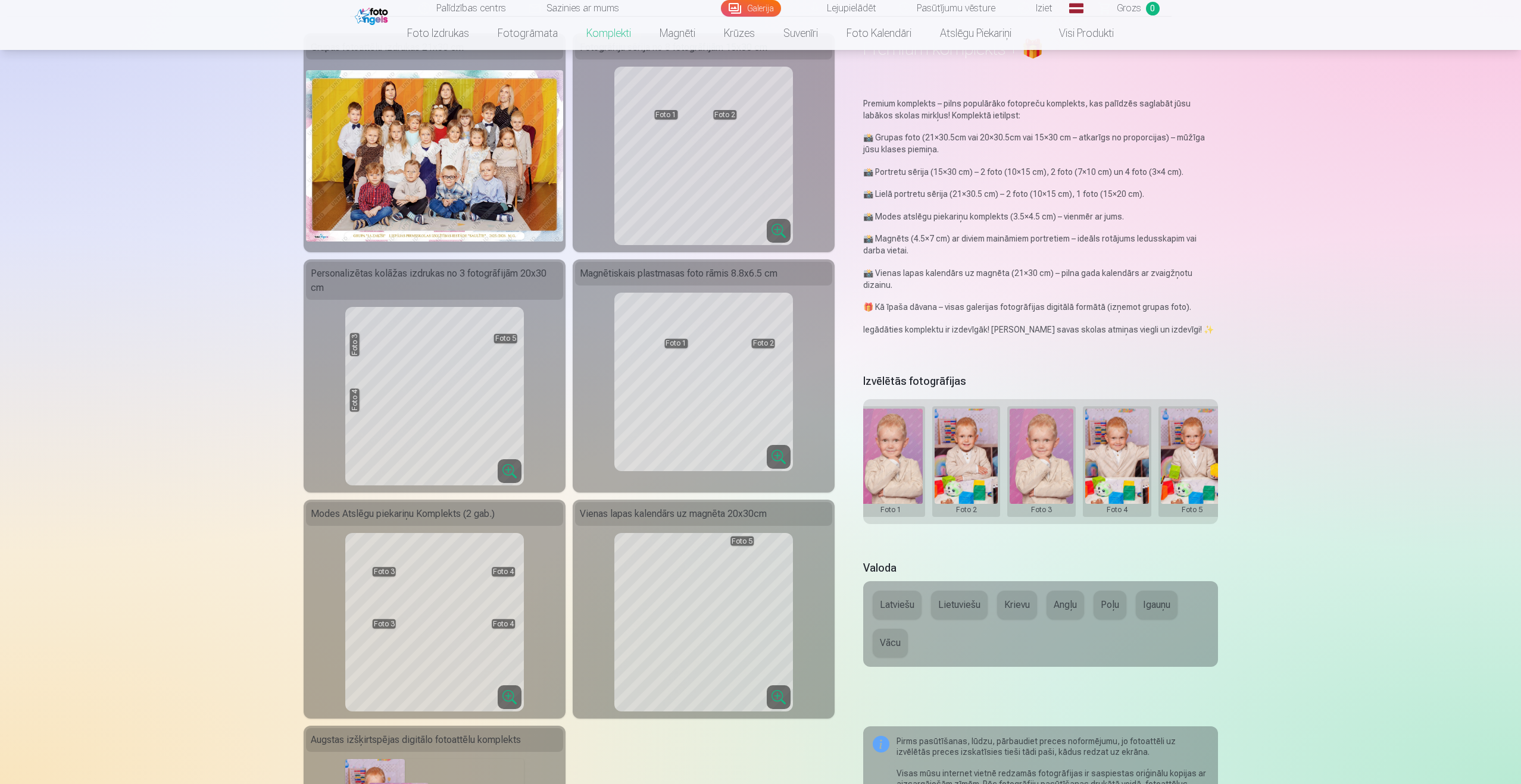
click at [1031, 462] on button at bounding box center [1041, 461] width 64 height 106
click at [1036, 460] on button "Nomainiet foto" at bounding box center [1041, 453] width 97 height 33
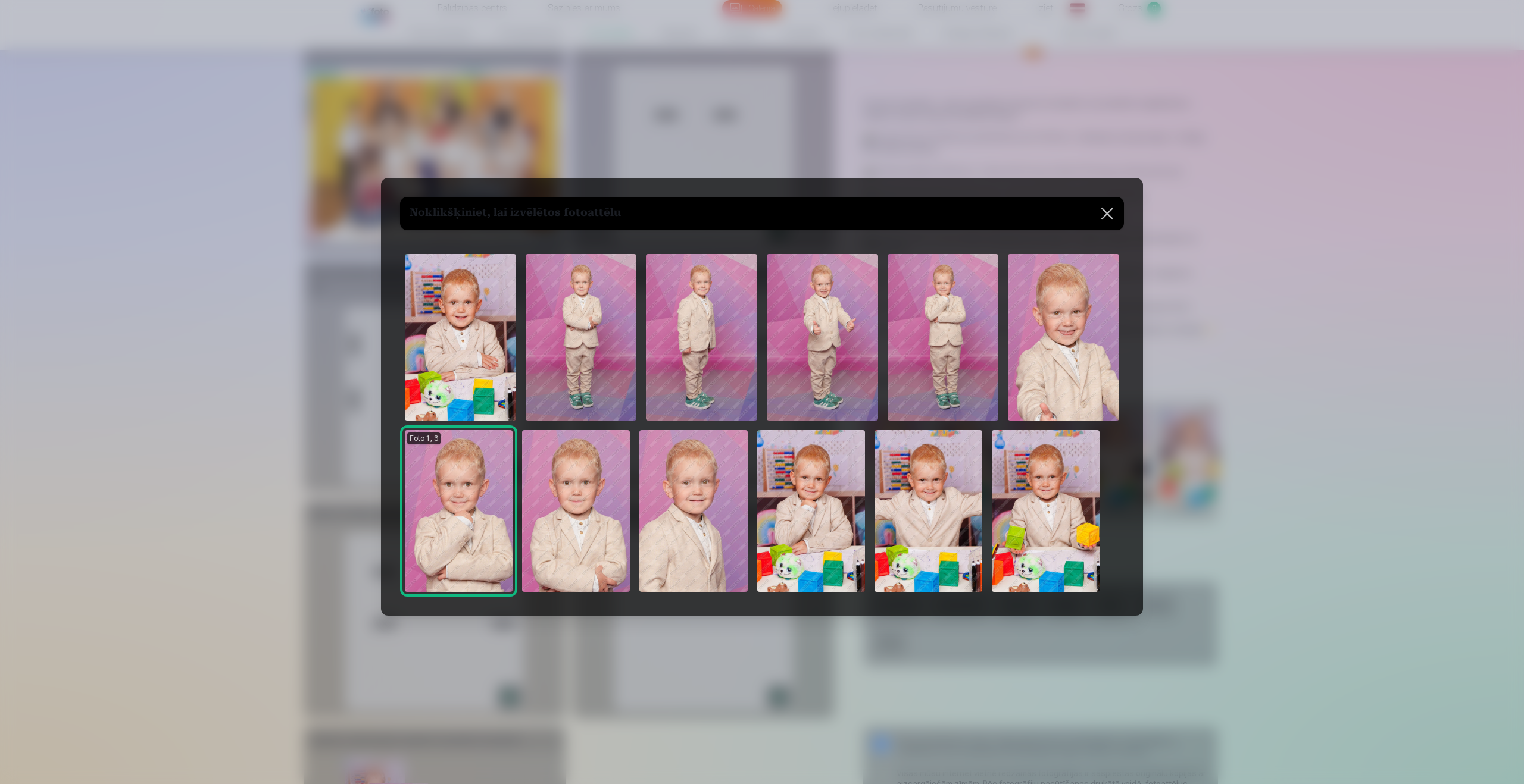
click at [929, 516] on img at bounding box center [928, 511] width 108 height 162
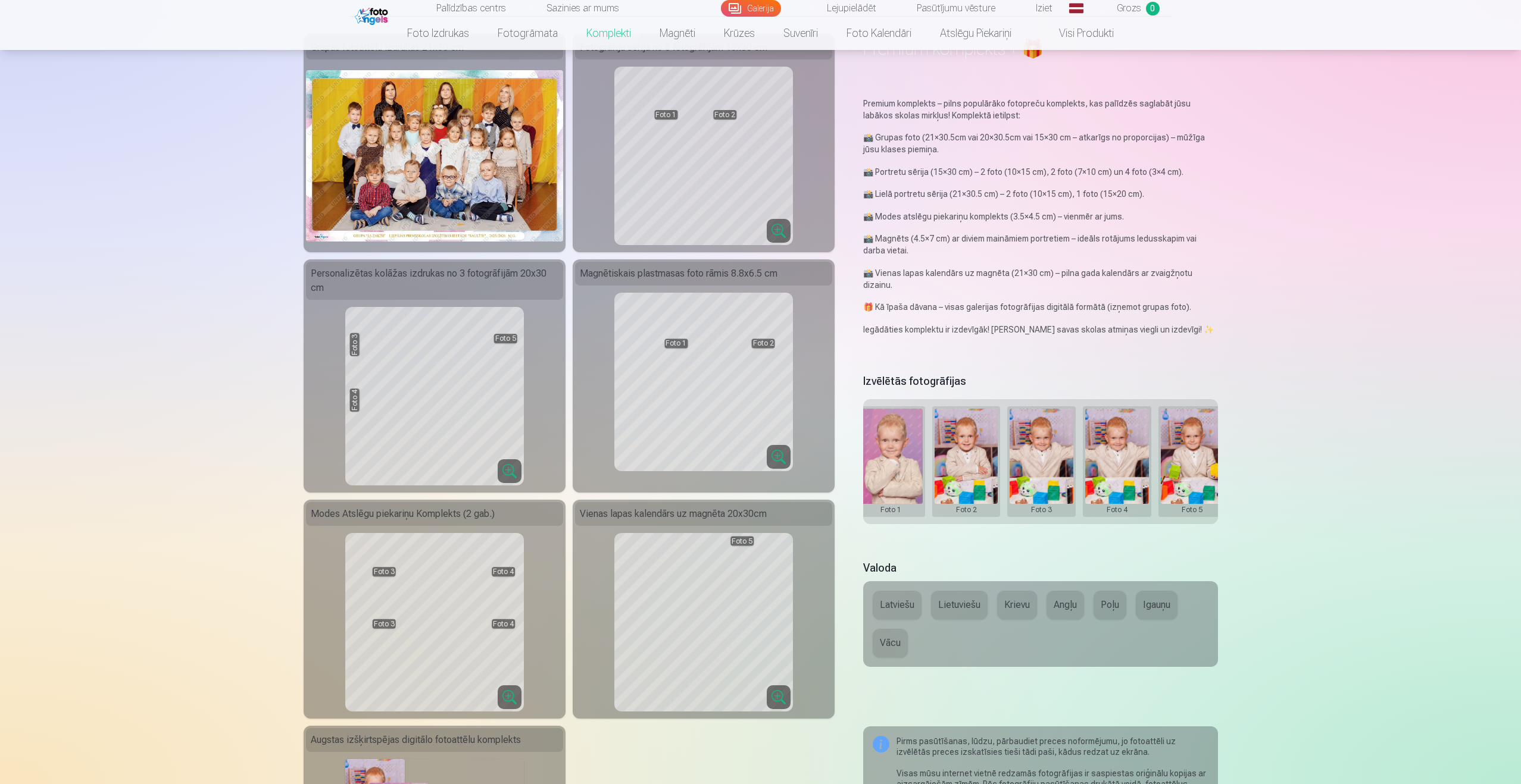
click at [1104, 465] on button at bounding box center [1117, 461] width 64 height 106
click at [1118, 442] on button "Nomainiet foto" at bounding box center [1116, 453] width 97 height 33
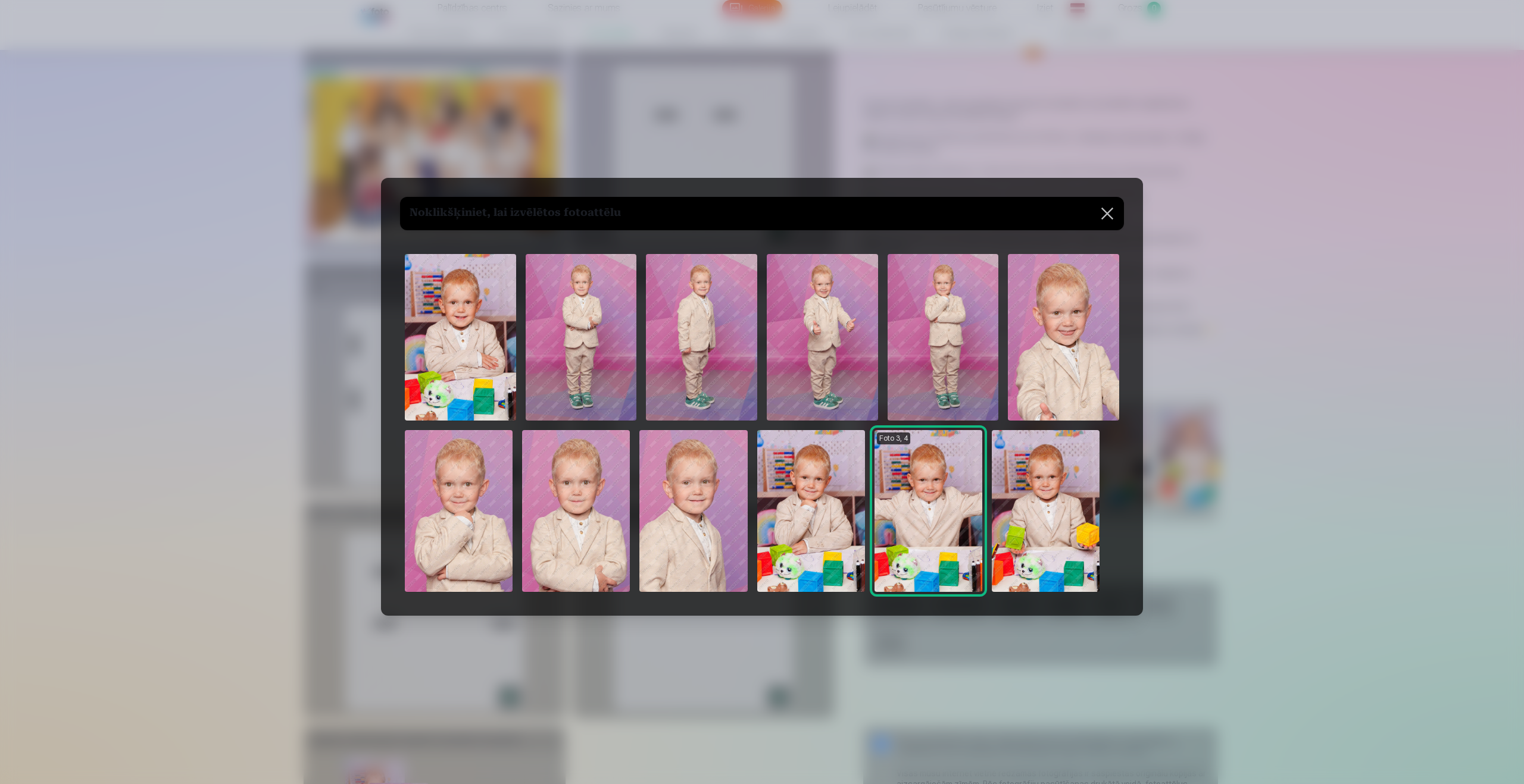
click at [1076, 502] on img at bounding box center [1045, 511] width 108 height 162
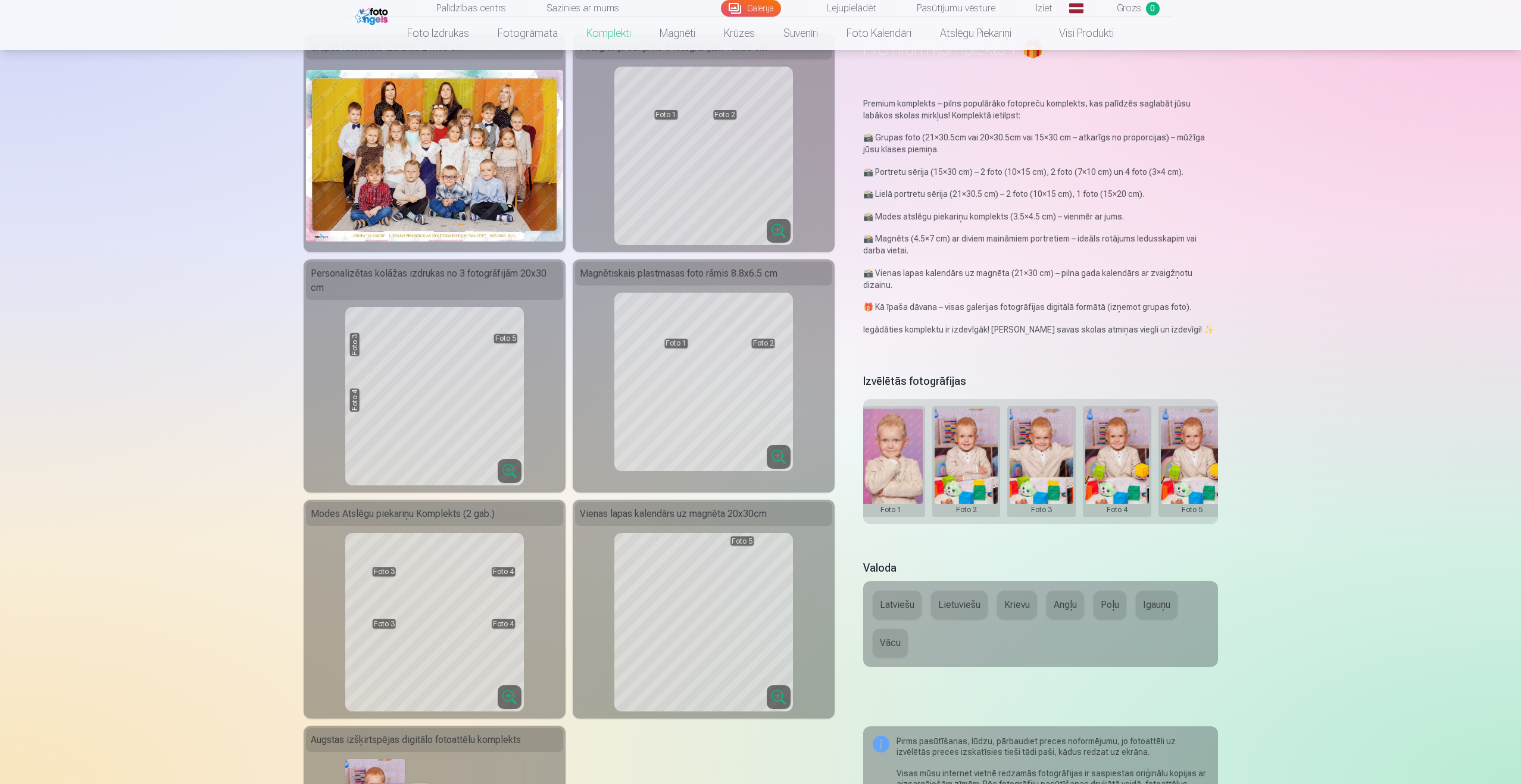
click at [1154, 461] on div "Grupas foto Foto 1 Foto 2 Foto 3 Foto 4 Foto 5" at bounding box center [1040, 461] width 354 height 125
click at [1169, 451] on button at bounding box center [1192, 461] width 64 height 106
click at [1172, 450] on button "Nomainiet foto" at bounding box center [1192, 453] width 97 height 33
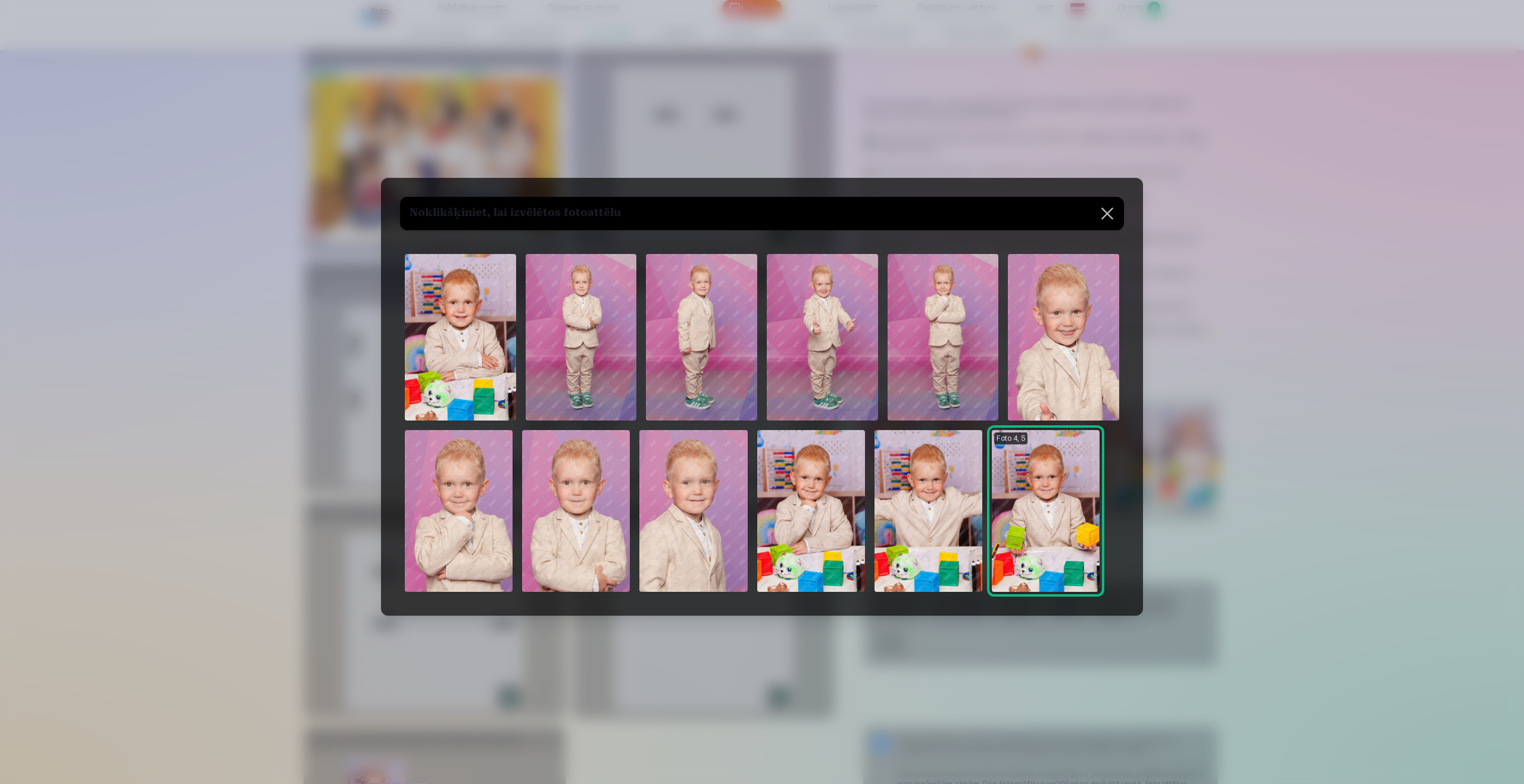
click at [839, 345] on img at bounding box center [822, 337] width 111 height 167
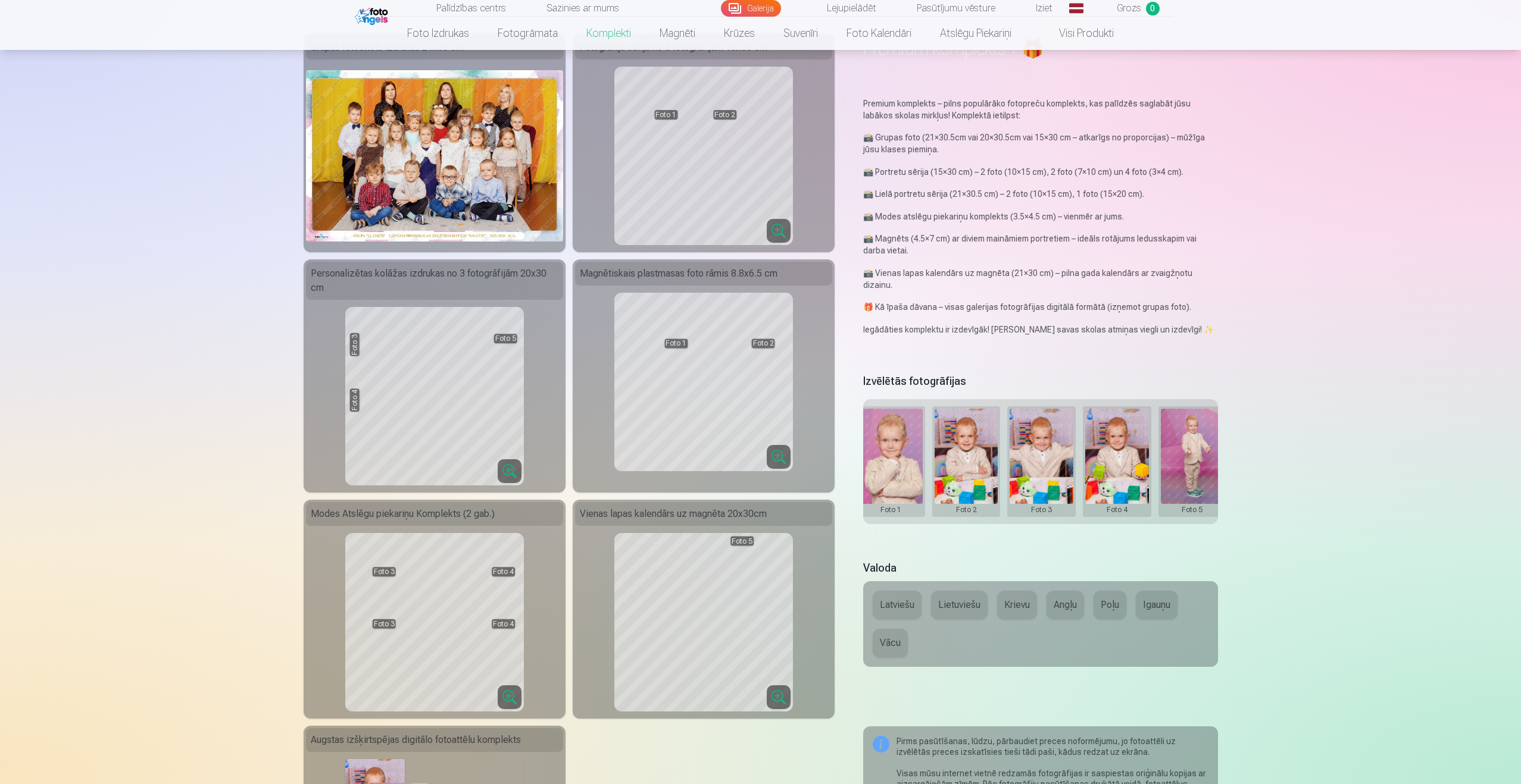
click at [922, 783] on div "Pirms pasūtīšanas, lūdzu, pārbaudiet preces noformējumu, jo fotoattēli uz izvēl…" at bounding box center [1052, 773] width 311 height 75
